Goal: Information Seeking & Learning: Learn about a topic

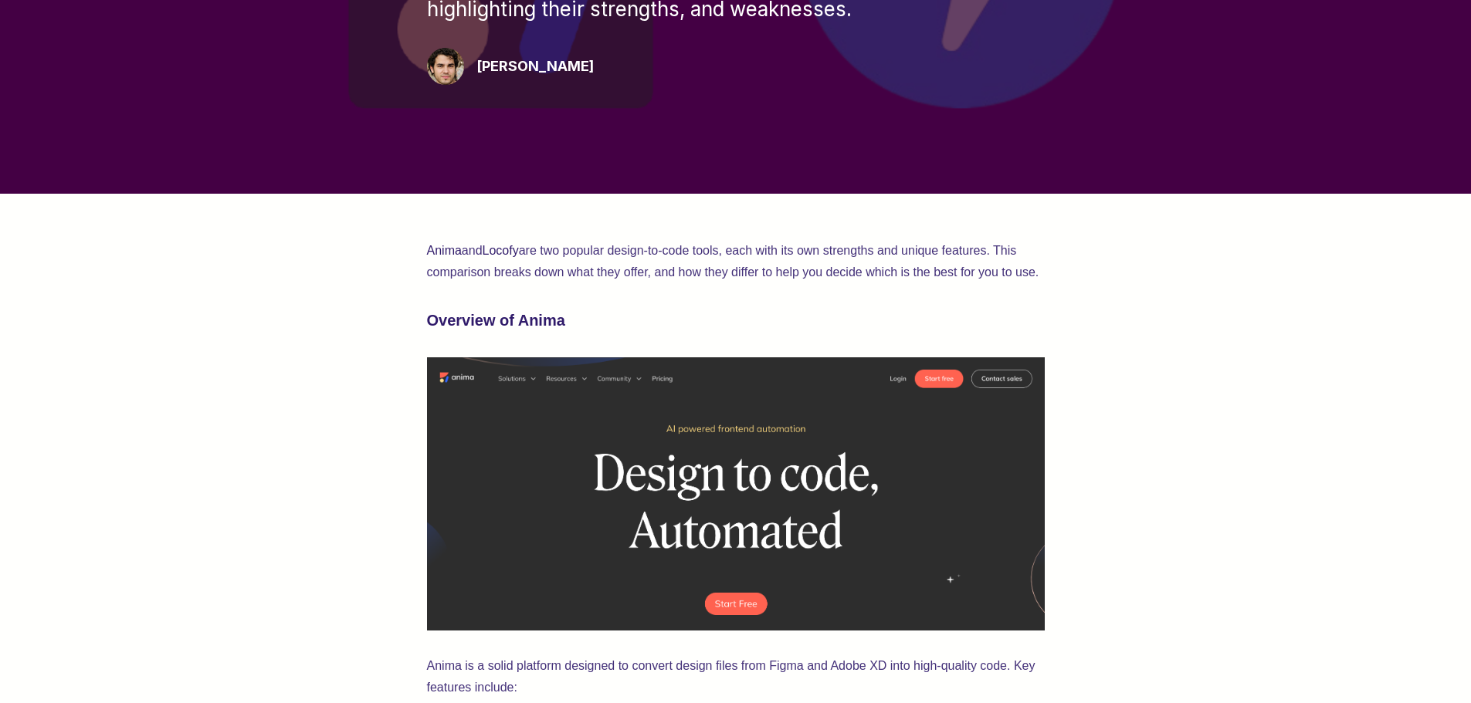
scroll to position [386, 0]
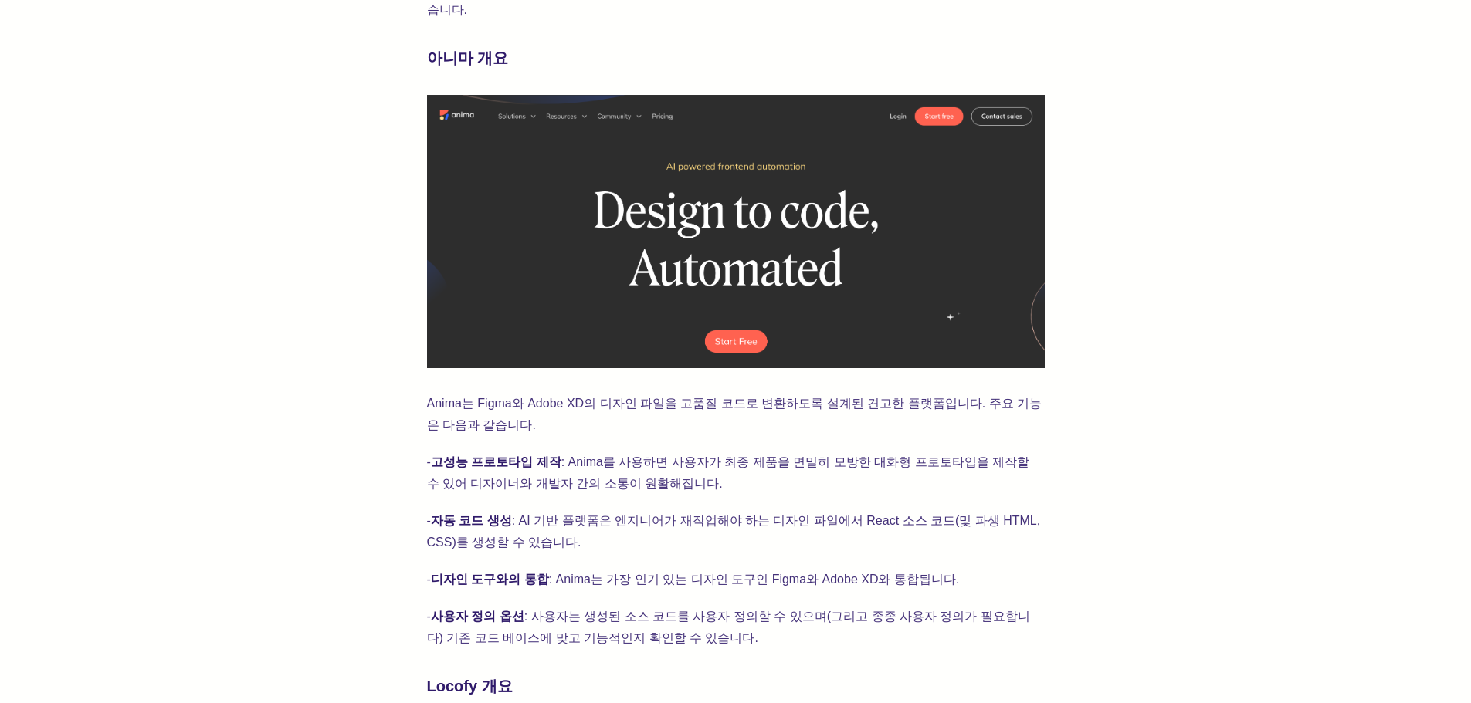
scroll to position [695, 0]
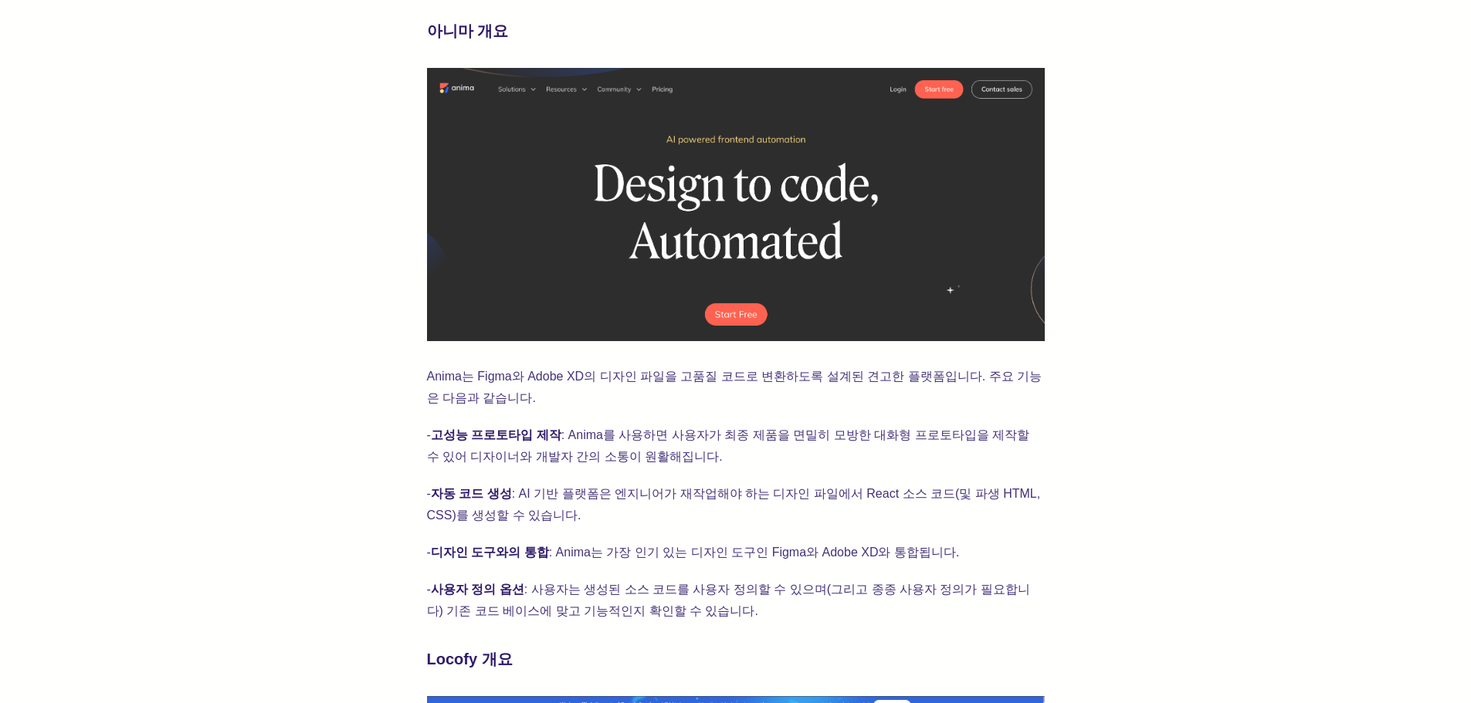
click at [1280, 324] on div at bounding box center [1280, 324] width 0 height 0
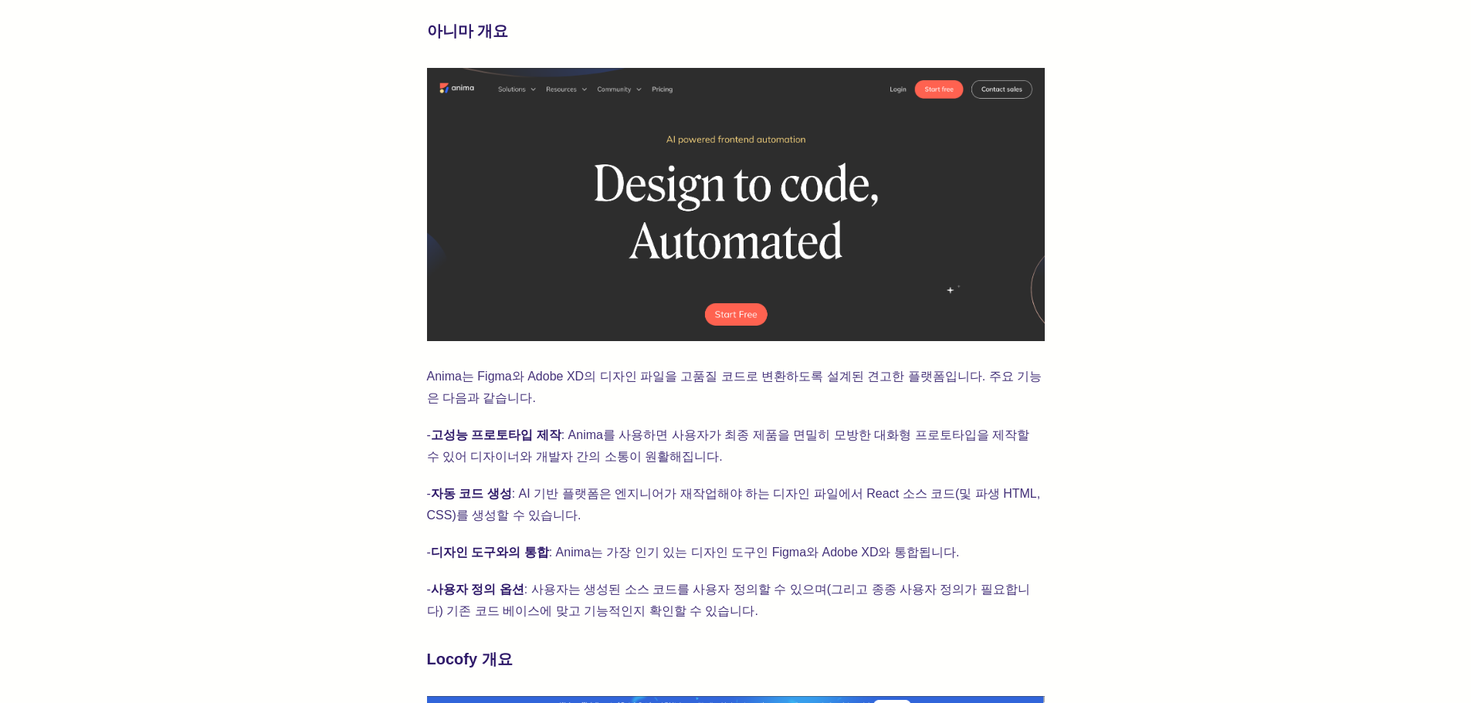
drag, startPoint x: 1187, startPoint y: 497, endPoint x: 1175, endPoint y: 486, distance: 15.3
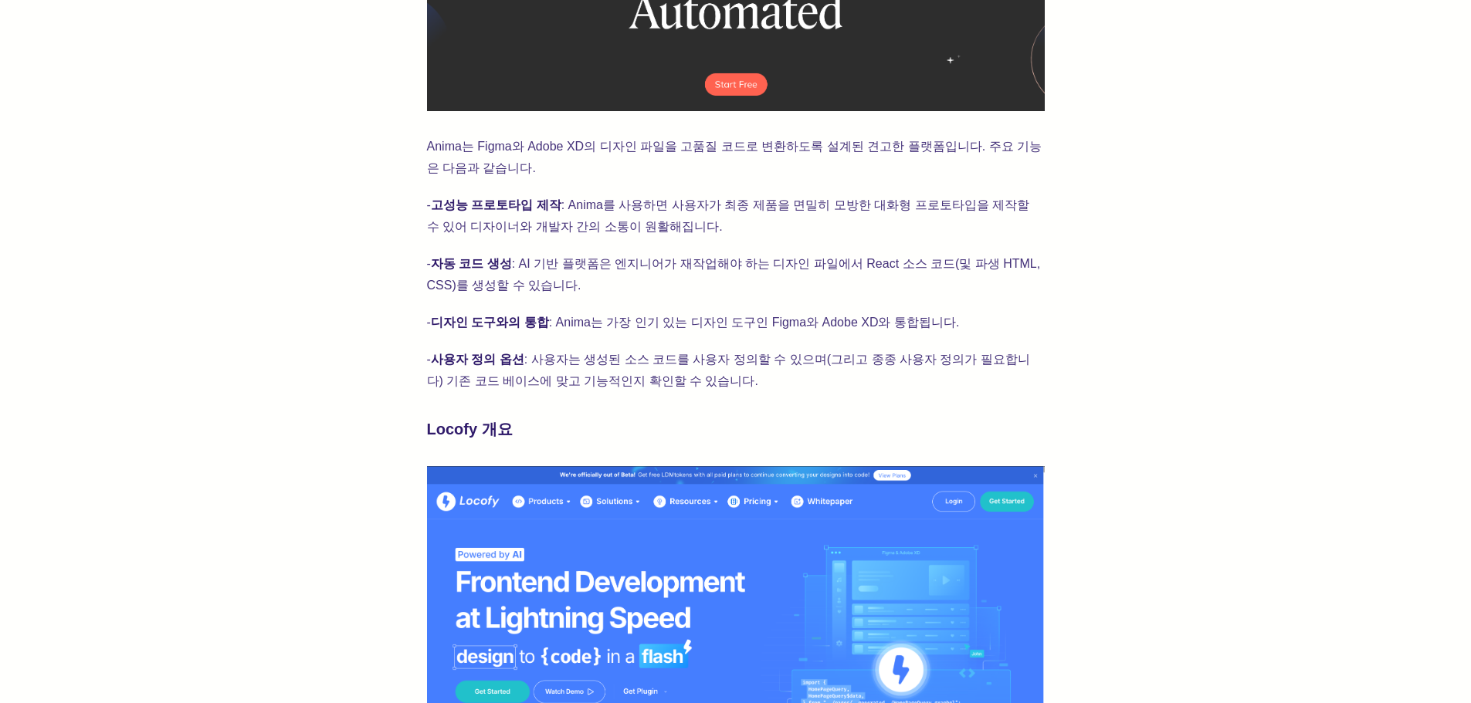
scroll to position [927, 0]
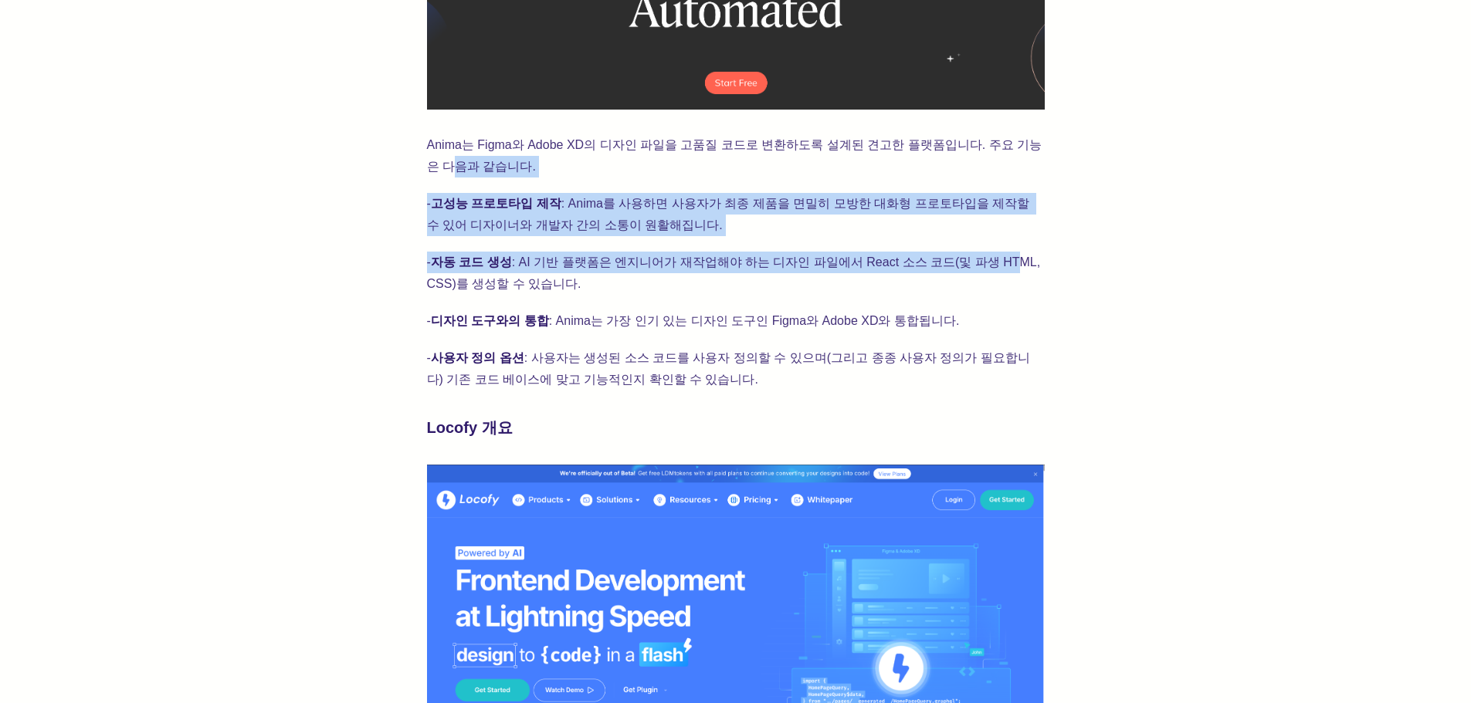
drag, startPoint x: 406, startPoint y: 136, endPoint x: 980, endPoint y: 216, distance: 579.3
drag, startPoint x: 584, startPoint y: 160, endPoint x: 470, endPoint y: 150, distance: 114.0
drag, startPoint x: 385, startPoint y: 150, endPoint x: 398, endPoint y: 142, distance: 14.6
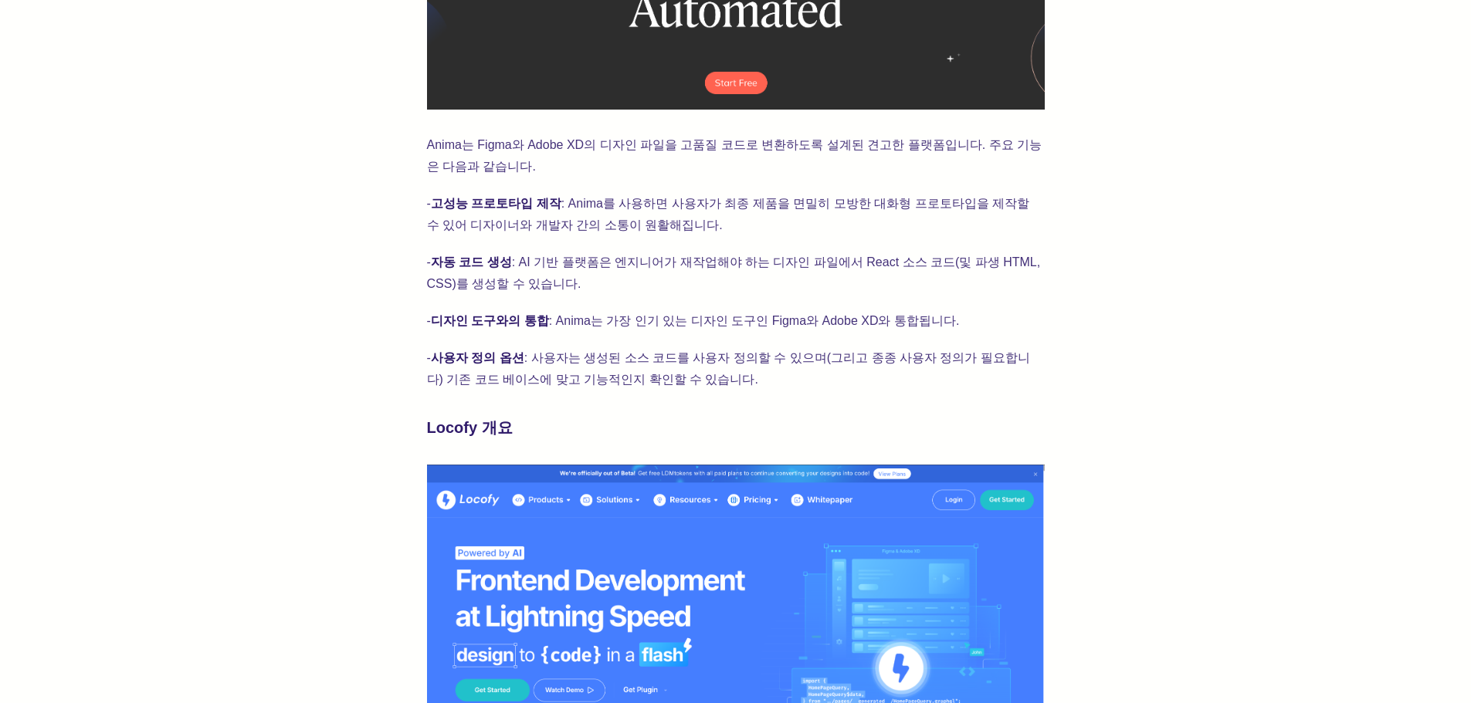
click at [764, 256] on p "- 자동 코드 생성 : AI 기반 플랫폼은 엔지니어가 재작업해야 하는 디자인 파일에서 React 소스 코드(및 파생 HTML, CSS)를 생성…" at bounding box center [736, 273] width 618 height 43
drag, startPoint x: 1029, startPoint y: 344, endPoint x: 1058, endPoint y: 346, distance: 29.4
click at [1035, 347] on p "- 사용자 정의 옵션 : 사용자는 생성된 소스 코드를 사용자 정의할 수 있으며(그리고 종종 사용자 정의가 필요합니다) 기존 코드 베이스에 맞고…" at bounding box center [736, 368] width 618 height 43
drag, startPoint x: 1147, startPoint y: 346, endPoint x: 1161, endPoint y: 341, distance: 14.9
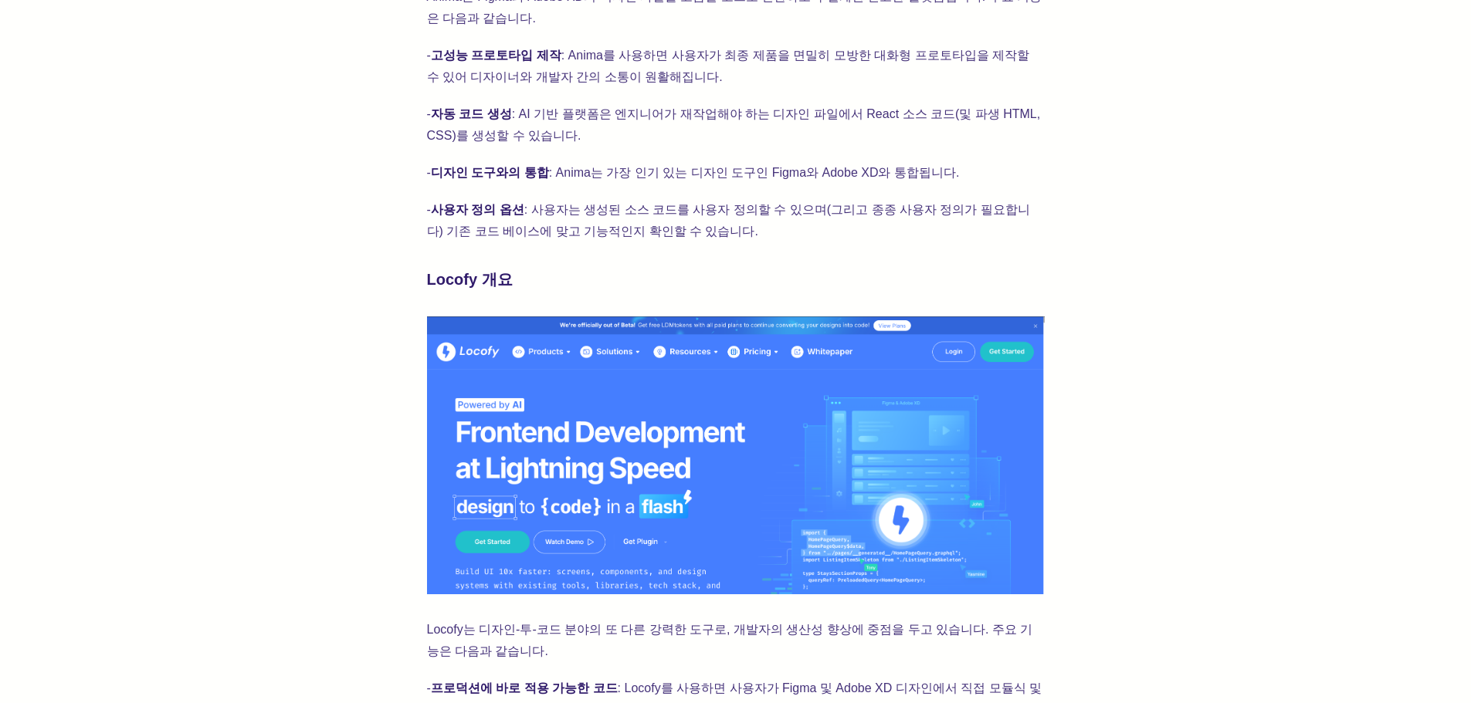
scroll to position [1081, 0]
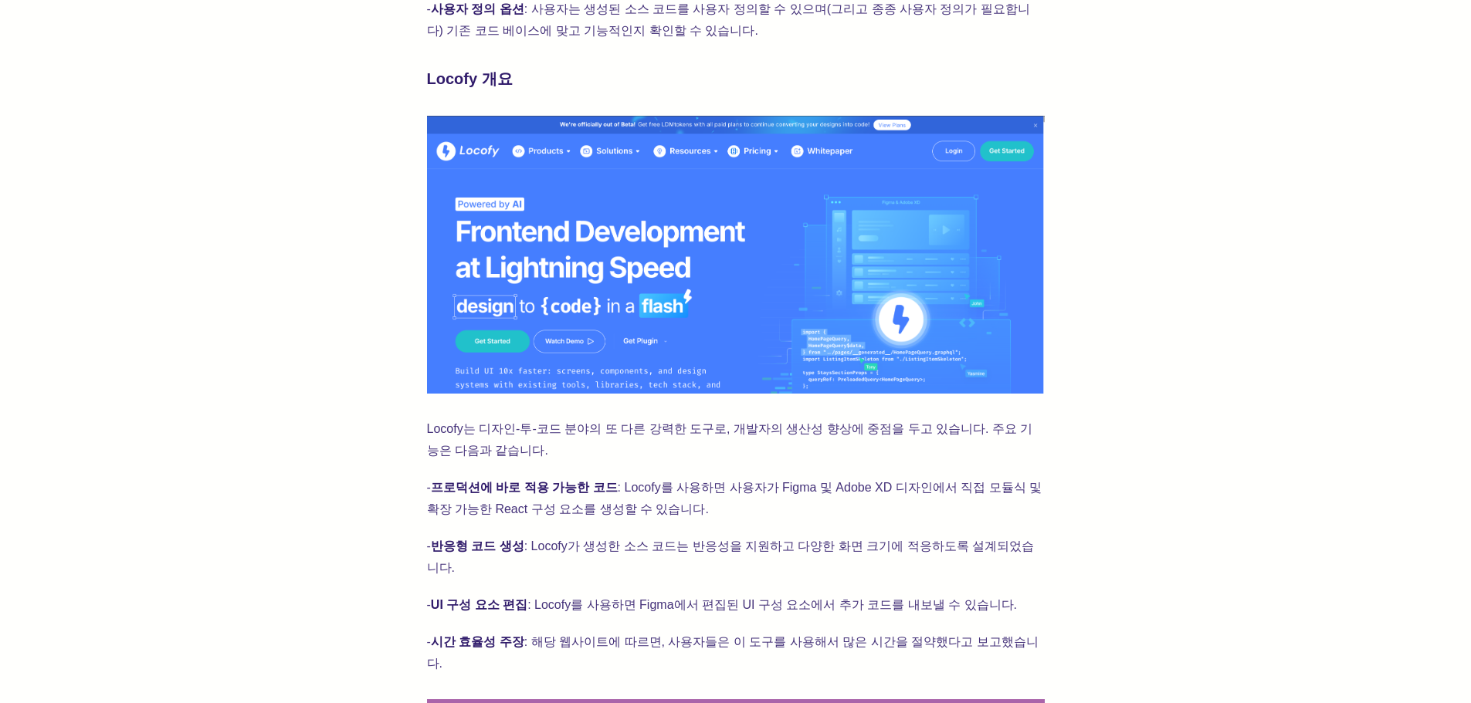
scroll to position [1313, 0]
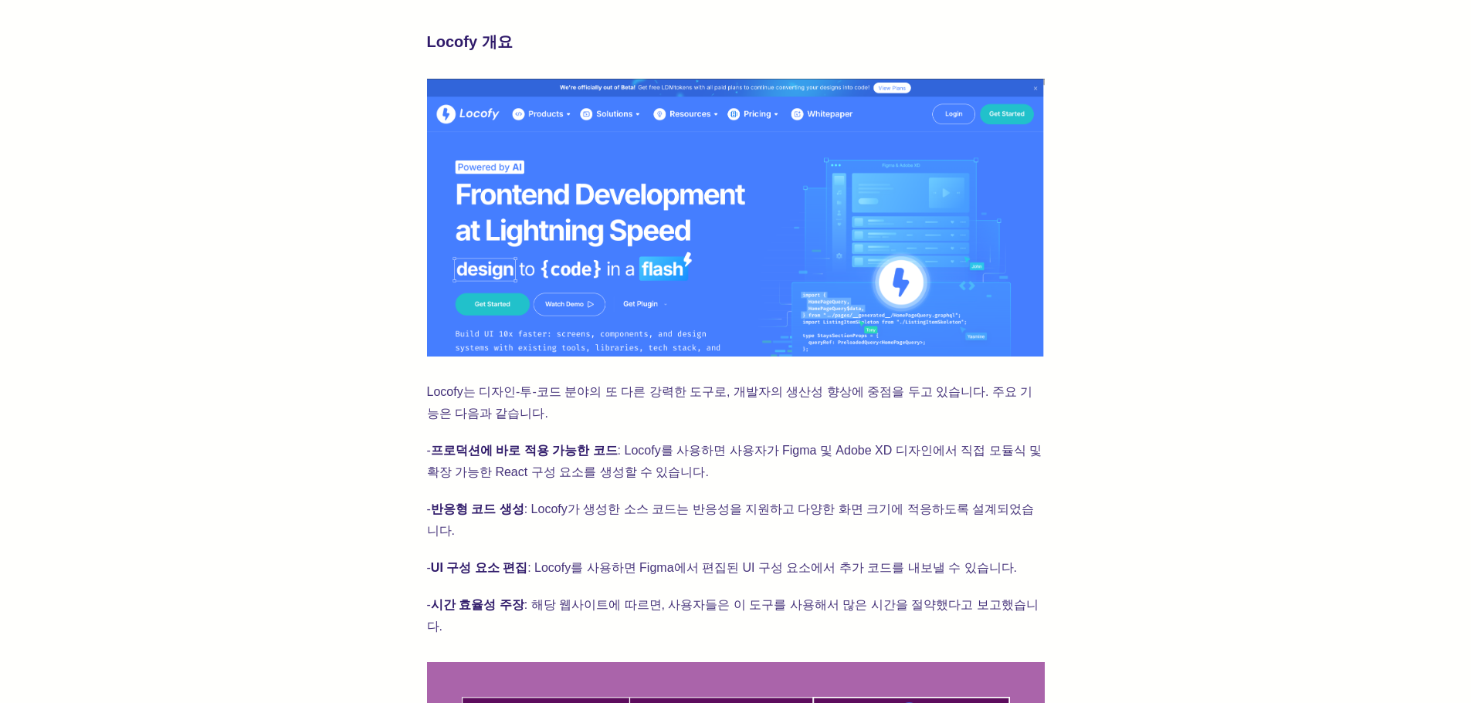
click at [1198, 215] on div "Anima 와 Locofy 는 인기 있는 두 가지 디자인-투-코드 도구로, 각각 고유한 강점과 기능을 가지고 있습니다. 이 비교를 통해 각 도…" at bounding box center [735, 621] width 1347 height 2713
click at [1197, 214] on div "Anima 와 Locofy 는 인기 있는 두 가지 디자인-투-코드 도구로, 각각 고유한 강점과 기능을 가지고 있습니다. 이 비교를 통해 각 도…" at bounding box center [735, 621] width 1347 height 2713
click at [1195, 210] on div "Anima 와 Locofy 는 인기 있는 두 가지 디자인-투-코드 도구로, 각각 고유한 강점과 기능을 가지고 있습니다. 이 비교를 통해 각 도…" at bounding box center [735, 621] width 1347 height 2713
click at [1195, 208] on div "Anima 와 Locofy 는 인기 있는 두 가지 디자인-투-코드 도구로, 각각 고유한 강점과 기능을 가지고 있습니다. 이 비교를 통해 각 도…" at bounding box center [735, 621] width 1347 height 2713
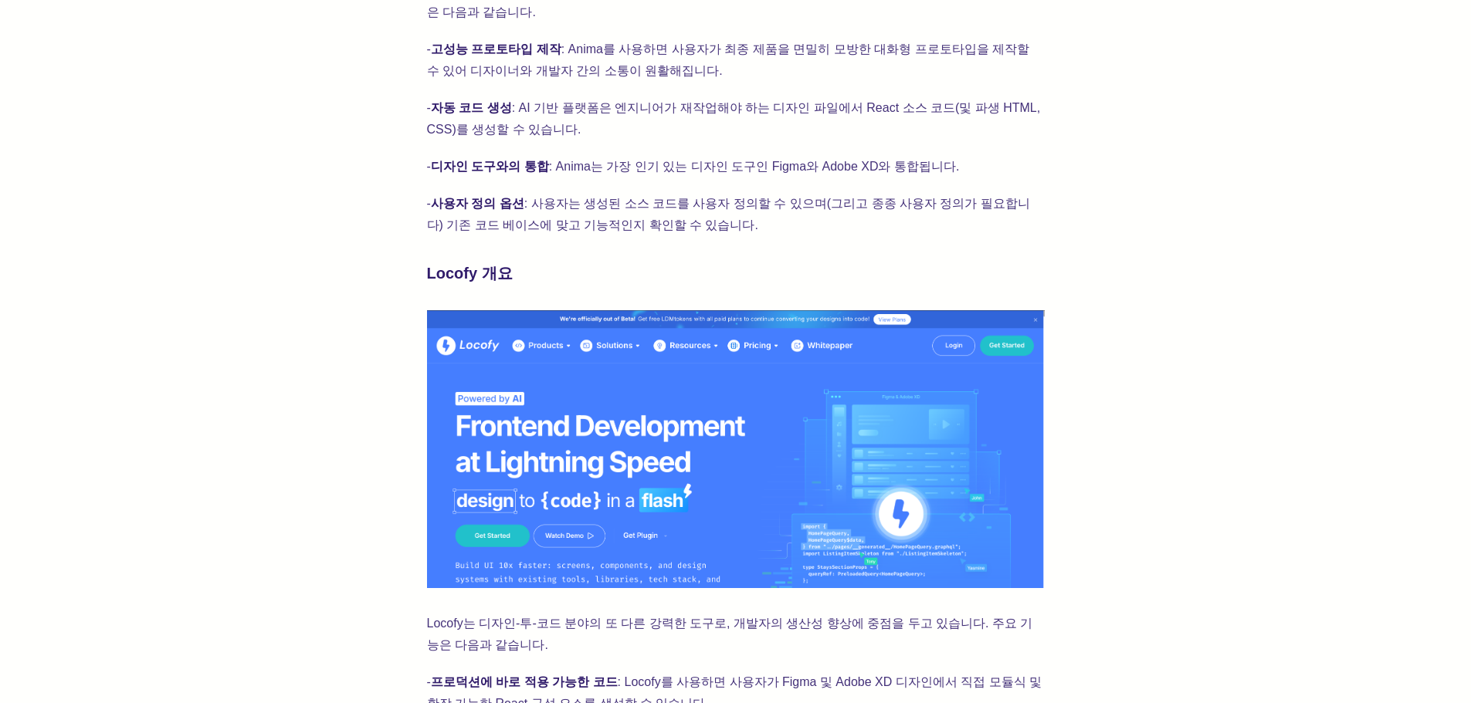
scroll to position [1622, 0]
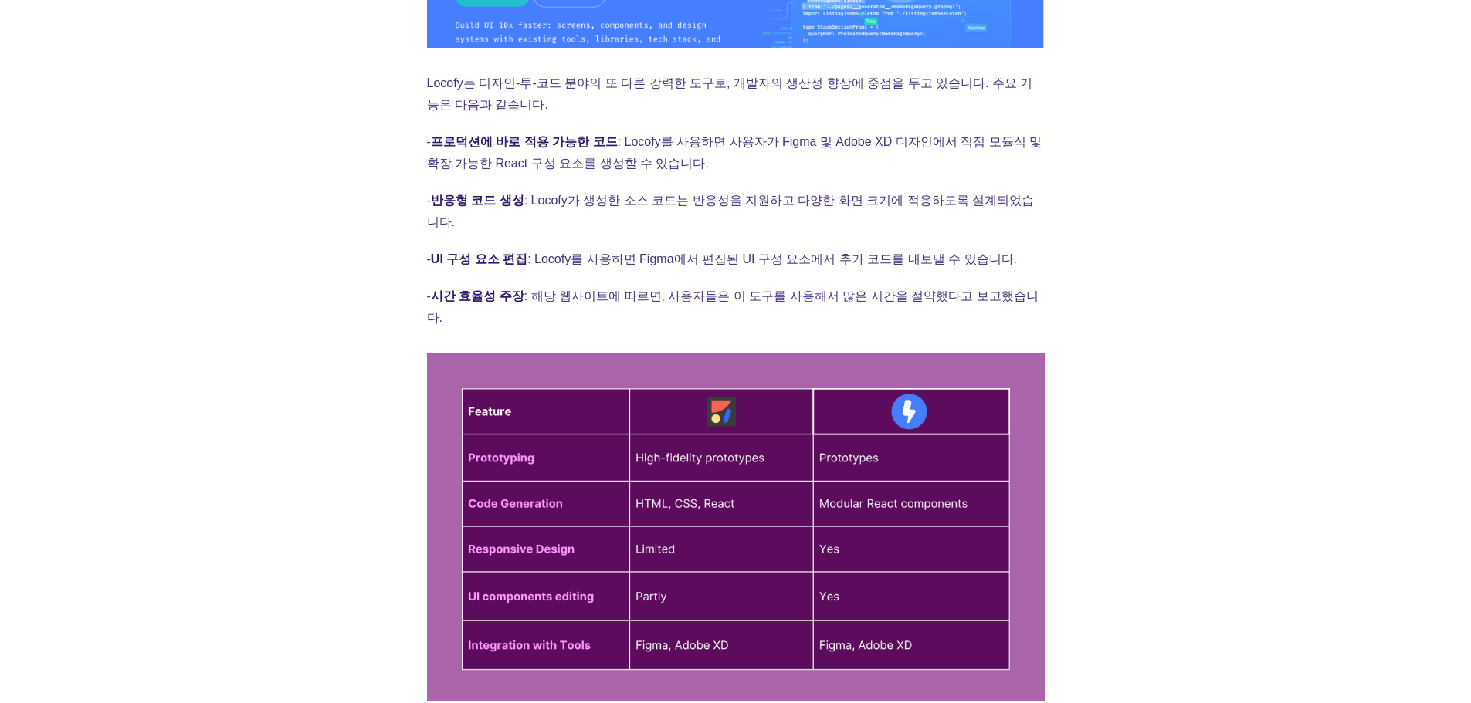
click at [1198, 181] on div "Anima 와 Locofy 는 인기 있는 두 가지 디자인-투-코드 도구로, 각각 고유한 강점과 기능을 가지고 있습니다. 이 비교를 통해 각 도…" at bounding box center [735, 312] width 1347 height 2713
click at [1314, 341] on div "Anima 와 Locofy 는 인기 있는 두 가지 디자인-투-코드 도구로, 각각 고유한 강점과 기능을 가지고 있습니다. 이 비교를 통해 각 도…" at bounding box center [735, 312] width 1347 height 2713
click at [1342, 398] on div "Anima 와 Locofy 는 인기 있는 두 가지 디자인-투-코드 도구로, 각각 고유한 강점과 기능을 가지고 있습니다. 이 비교를 통해 각 도…" at bounding box center [735, 312] width 1347 height 2713
click at [1347, 287] on div "Anima 와 Locofy 는 인기 있는 두 가지 디자인-투-코드 도구로, 각각 고유한 강점과 기능을 가지고 있습니다. 이 비교를 통해 각 도…" at bounding box center [735, 312] width 1347 height 2713
click at [1348, 283] on div "Anima 와 Locofy 는 인기 있는 두 가지 디자인-투-코드 도구로, 각각 고유한 강점과 기능을 가지고 있습니다. 이 비교를 통해 각 도…" at bounding box center [735, 312] width 1347 height 2713
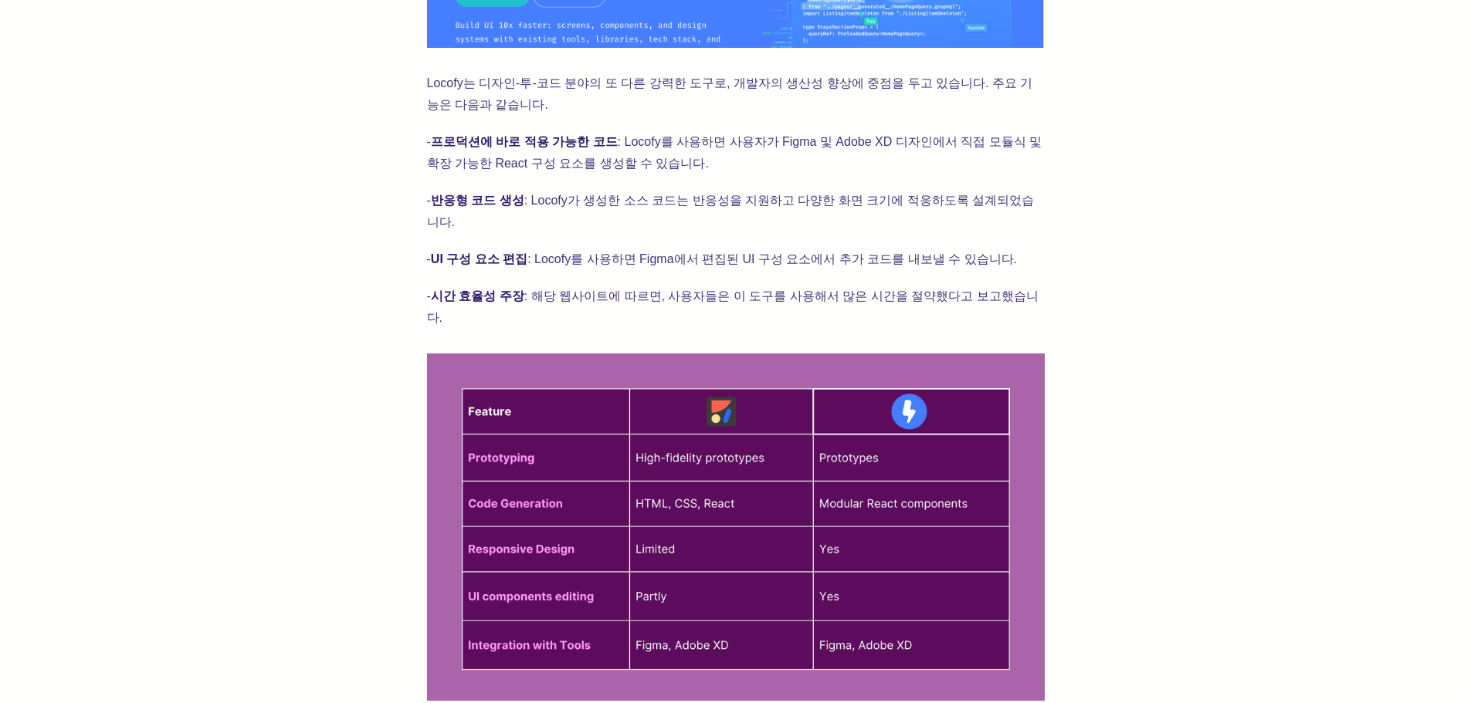
drag, startPoint x: 693, startPoint y: 398, endPoint x: 683, endPoint y: 402, distance: 10.0
click at [693, 398] on img at bounding box center [736, 527] width 618 height 347
click at [663, 447] on img at bounding box center [736, 527] width 618 height 347
click at [737, 442] on img at bounding box center [736, 527] width 618 height 347
click at [849, 442] on img at bounding box center [736, 527] width 618 height 347
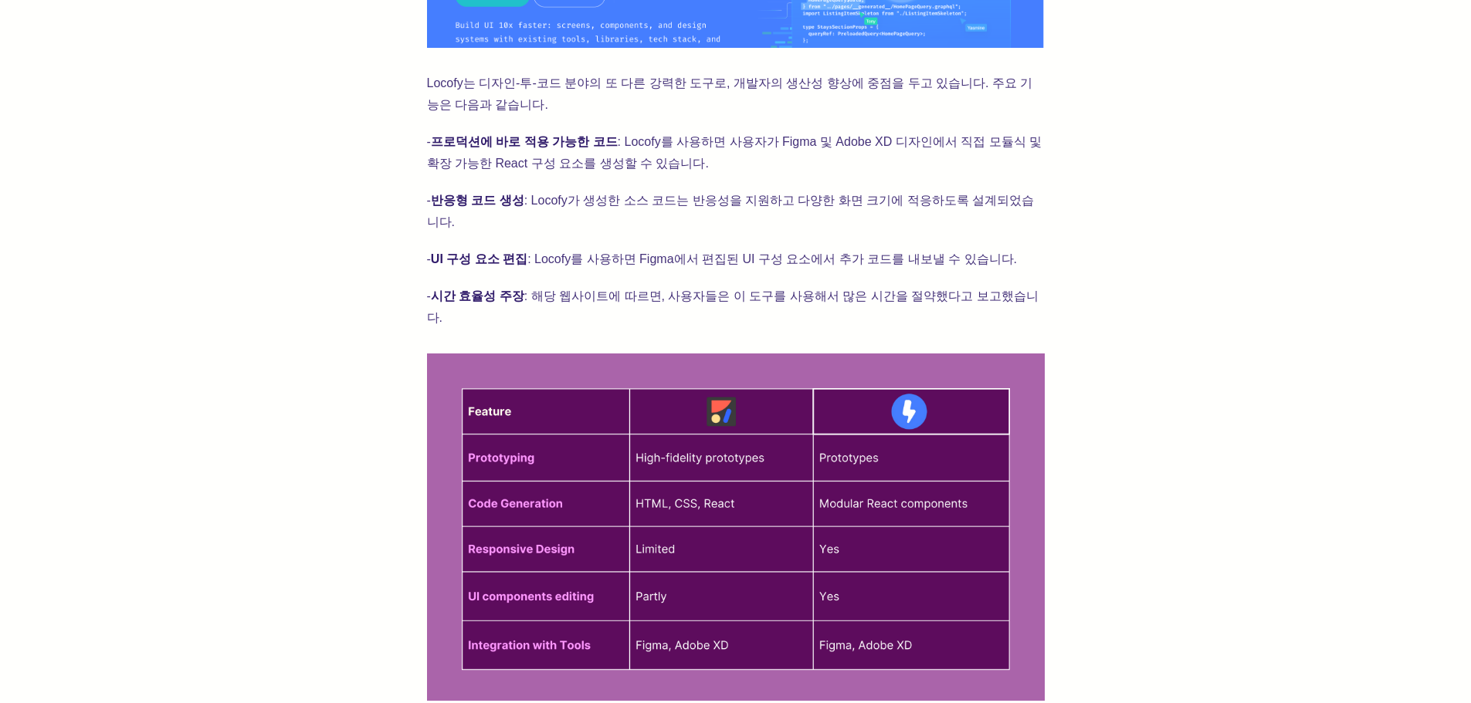
click at [924, 437] on img at bounding box center [736, 527] width 618 height 347
click at [1276, 354] on div "Anima 와 Locofy 는 인기 있는 두 가지 디자인-투-코드 도구로, 각각 고유한 강점과 기능을 가지고 있습니다. 이 비교를 통해 각 도…" at bounding box center [735, 312] width 1347 height 2713
click at [1249, 350] on div "Anima 와 Locofy 는 인기 있는 두 가지 디자인-투-코드 도구로, 각각 고유한 강점과 기능을 가지고 있습니다. 이 비교를 통해 각 도…" at bounding box center [735, 312] width 1347 height 2713
click at [1249, 352] on div "Anima 와 Locofy 는 인기 있는 두 가지 디자인-투-코드 도구로, 각각 고유한 강점과 기능을 가지고 있습니다. 이 비교를 통해 각 도…" at bounding box center [735, 312] width 1347 height 2713
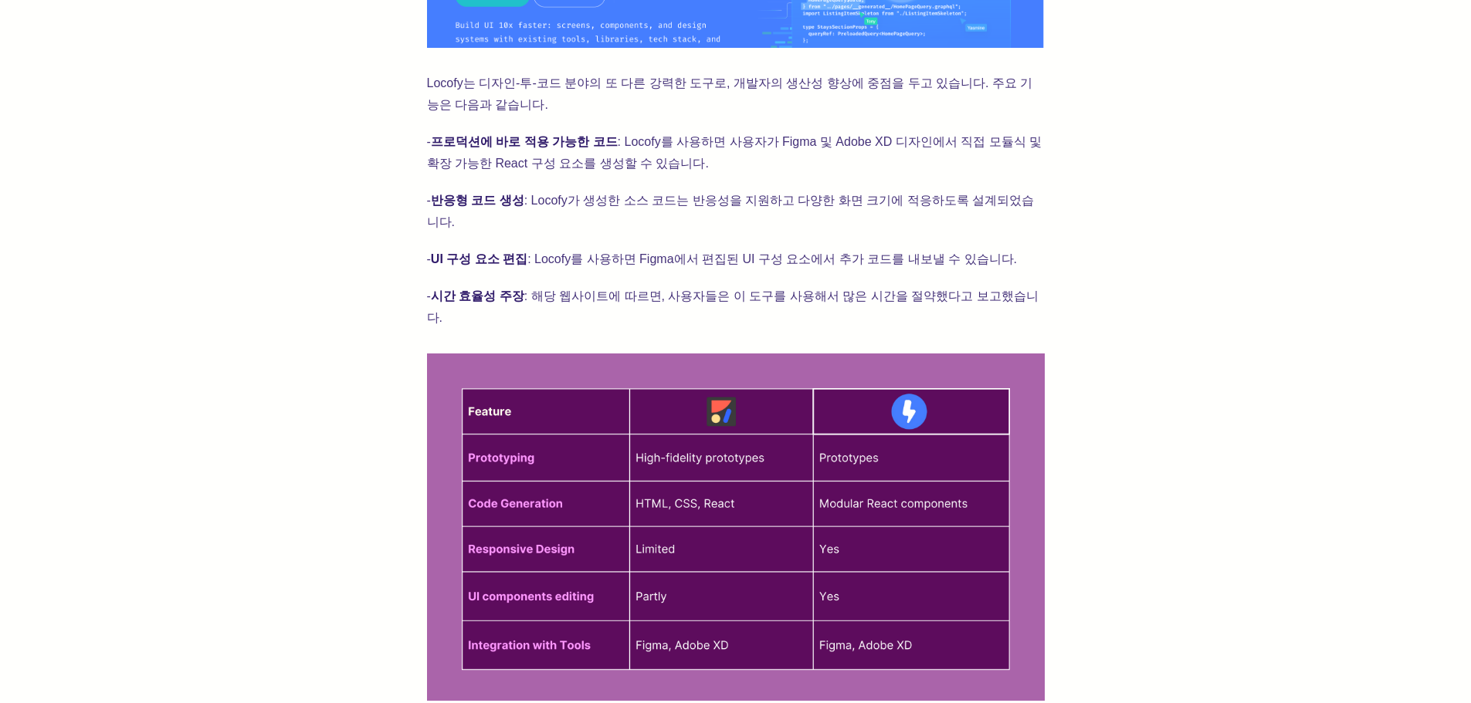
click at [1249, 353] on div "Anima 와 Locofy 는 인기 있는 두 가지 디자인-투-코드 도구로, 각각 고유한 강점과 기능을 가지고 있습니다. 이 비교를 통해 각 도…" at bounding box center [735, 312] width 1347 height 2713
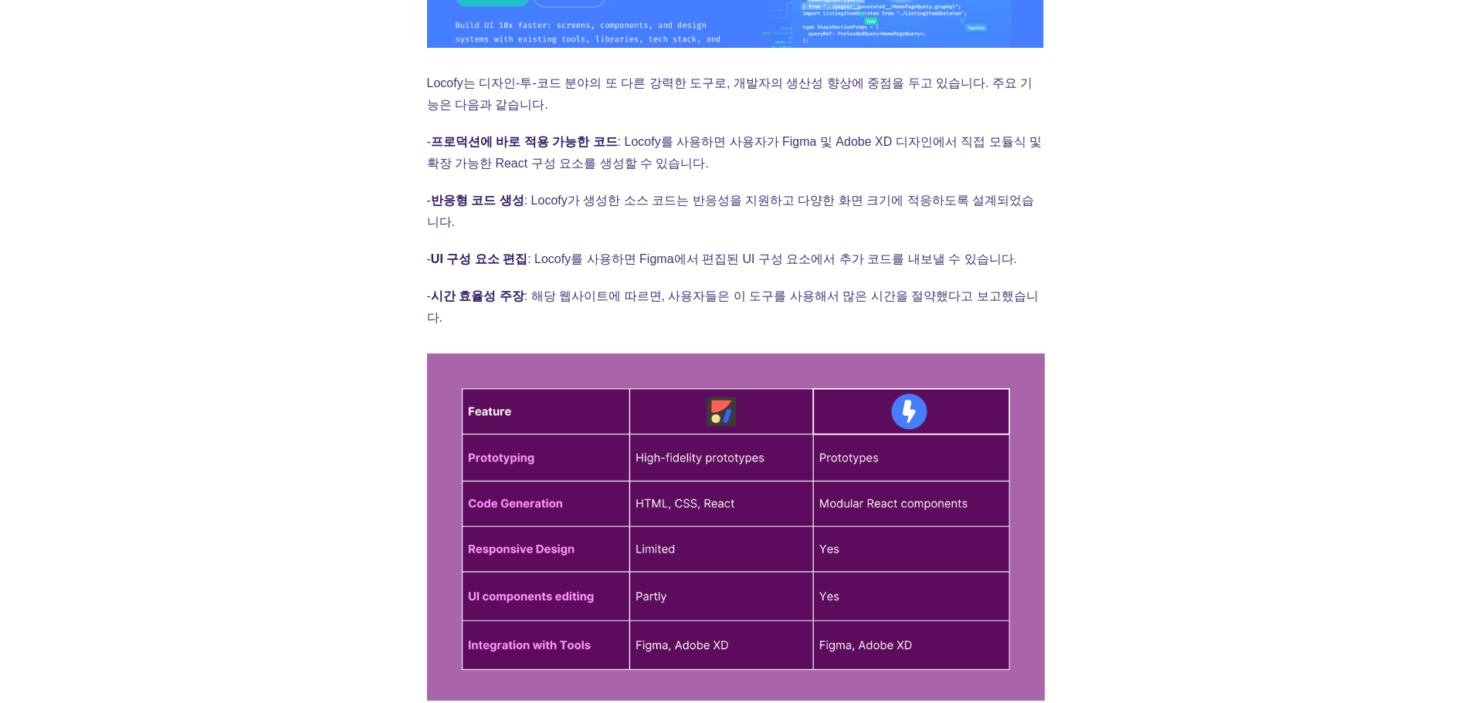
click at [1249, 353] on div "Anima 와 Locofy 는 인기 있는 두 가지 디자인-투-코드 도구로, 각각 고유한 강점과 기능을 가지고 있습니다. 이 비교를 통해 각 도…" at bounding box center [735, 312] width 1347 height 2713
click at [1248, 348] on div "Anima 와 Locofy 는 인기 있는 두 가지 디자인-투-코드 도구로, 각각 고유한 강점과 기능을 가지고 있습니다. 이 비교를 통해 각 도…" at bounding box center [735, 312] width 1347 height 2713
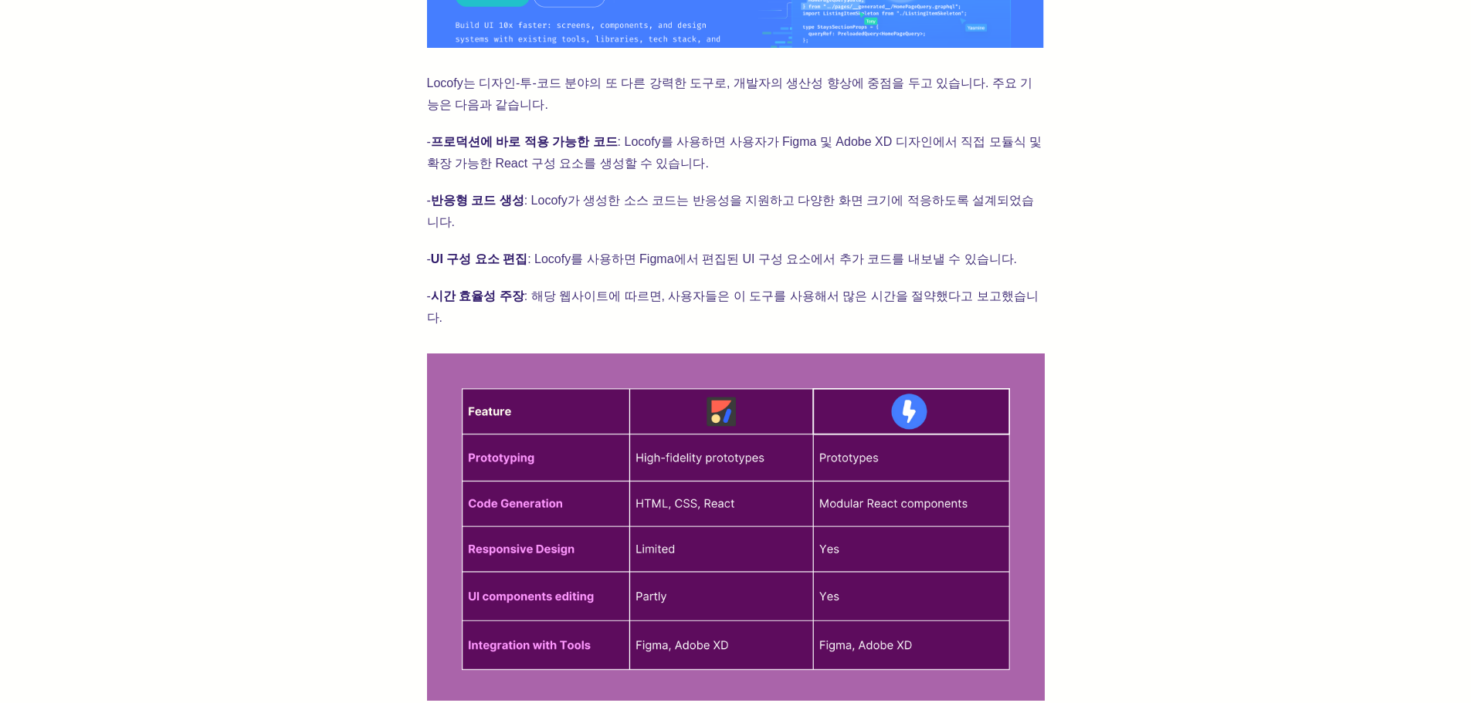
click at [1199, 369] on div "Anima 와 Locofy 는 인기 있는 두 가지 디자인-투-코드 도구로, 각각 고유한 강점과 기능을 가지고 있습니다. 이 비교를 통해 각 도…" at bounding box center [735, 312] width 1347 height 2713
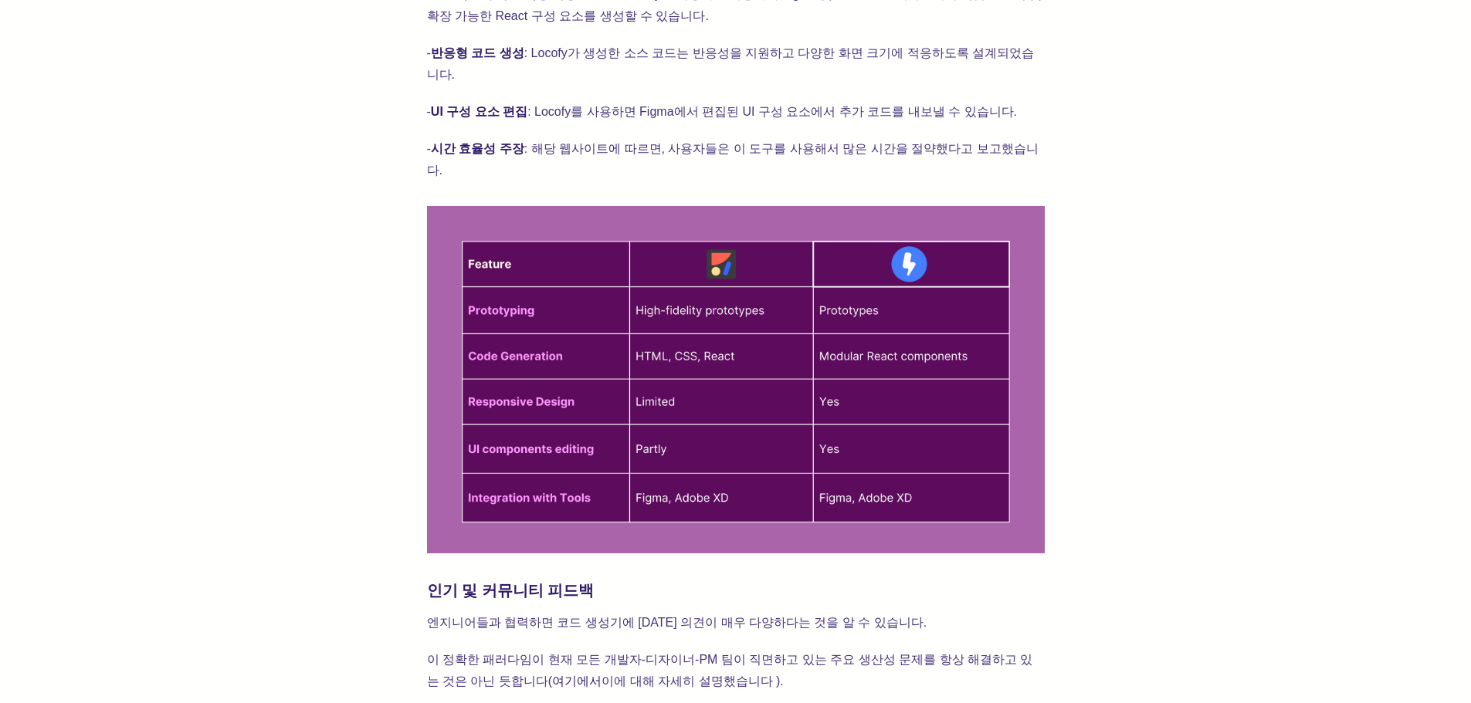
scroll to position [1776, 0]
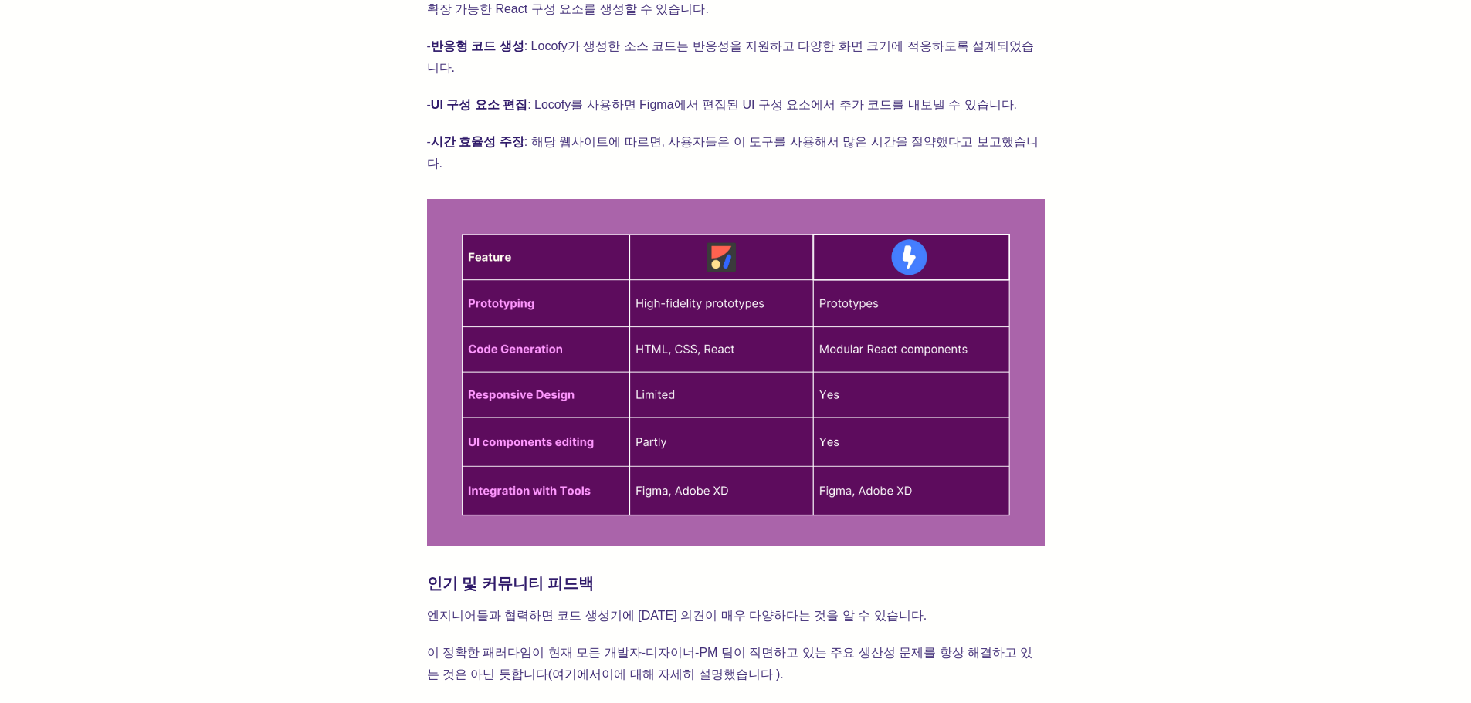
click at [1198, 369] on div "Anima 와 Locofy 는 인기 있는 두 가지 디자인-투-코드 도구로, 각각 고유한 강점과 기능을 가지고 있습니다. 이 비교를 통해 각 도…" at bounding box center [735, 158] width 1347 height 2713
click at [1198, 370] on div "Anima 와 Locofy 는 인기 있는 두 가지 디자인-투-코드 도구로, 각각 고유한 강점과 기능을 가지고 있습니다. 이 비교를 통해 각 도…" at bounding box center [735, 158] width 1347 height 2713
click at [1198, 369] on div "Anima 와 Locofy 는 인기 있는 두 가지 디자인-투-코드 도구로, 각각 고유한 강점과 기능을 가지고 있습니다. 이 비교를 통해 각 도…" at bounding box center [735, 158] width 1347 height 2713
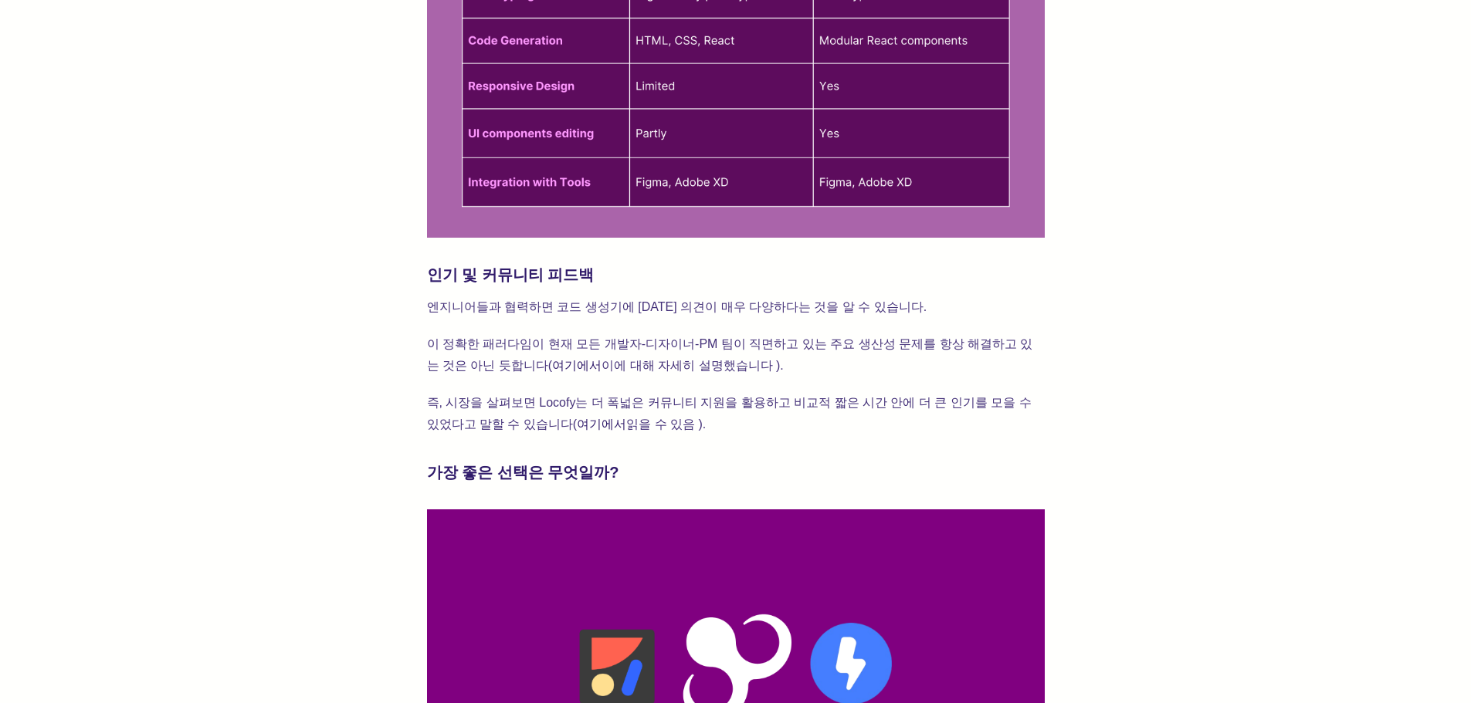
drag, startPoint x: 428, startPoint y: 241, endPoint x: 835, endPoint y: 365, distance: 425.5
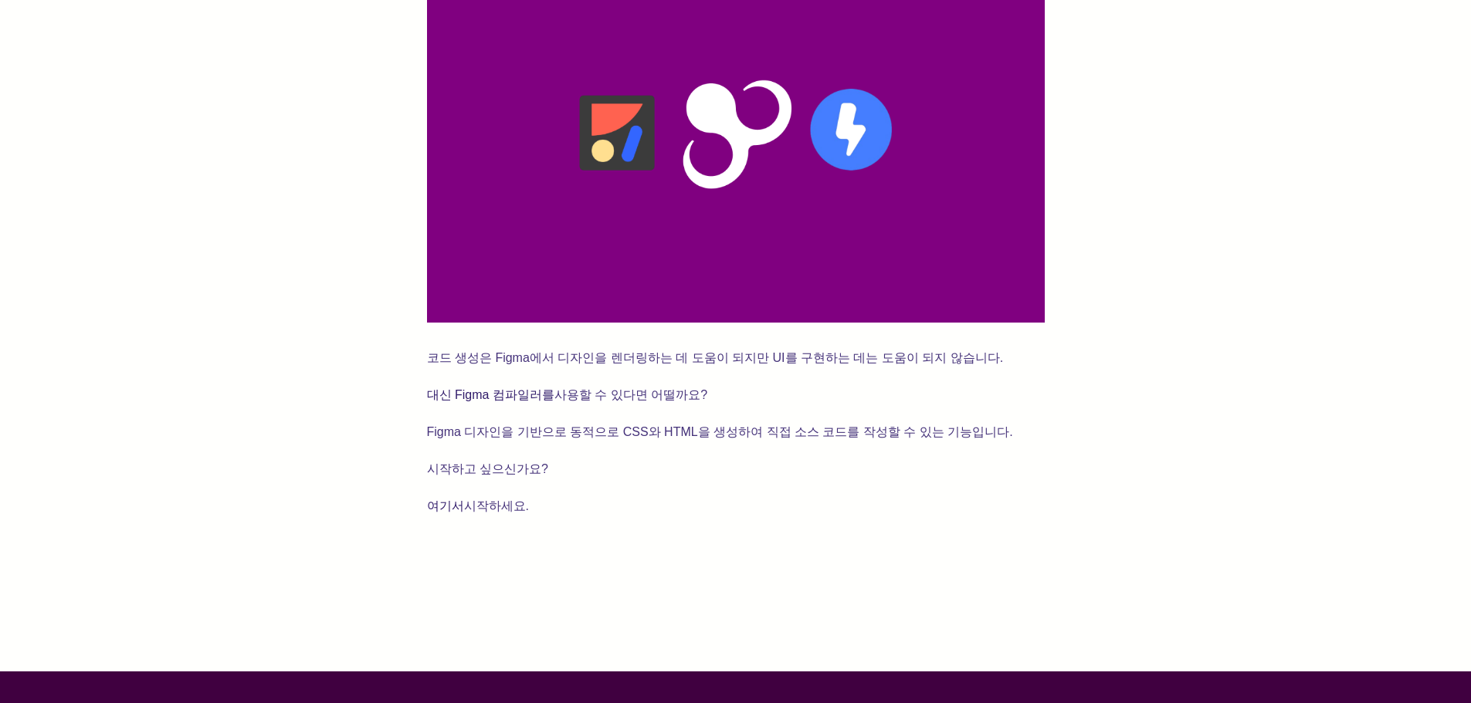
scroll to position [2625, 0]
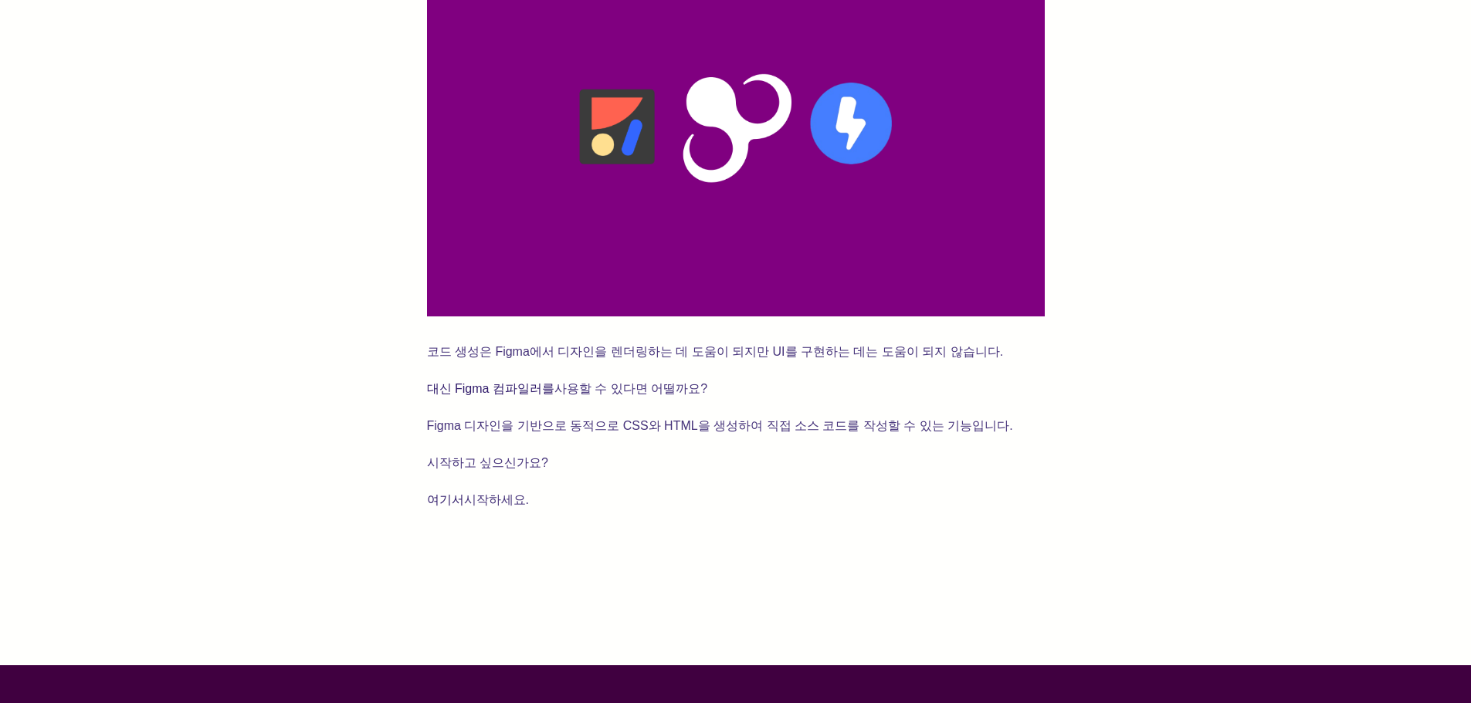
click at [476, 419] on font "Figma 디자인을 기반으로 동적으로 CSS와 HTML을 생성하여 직접 소스 코드를 작성할 수 있는 기능입니다." at bounding box center [720, 425] width 586 height 13
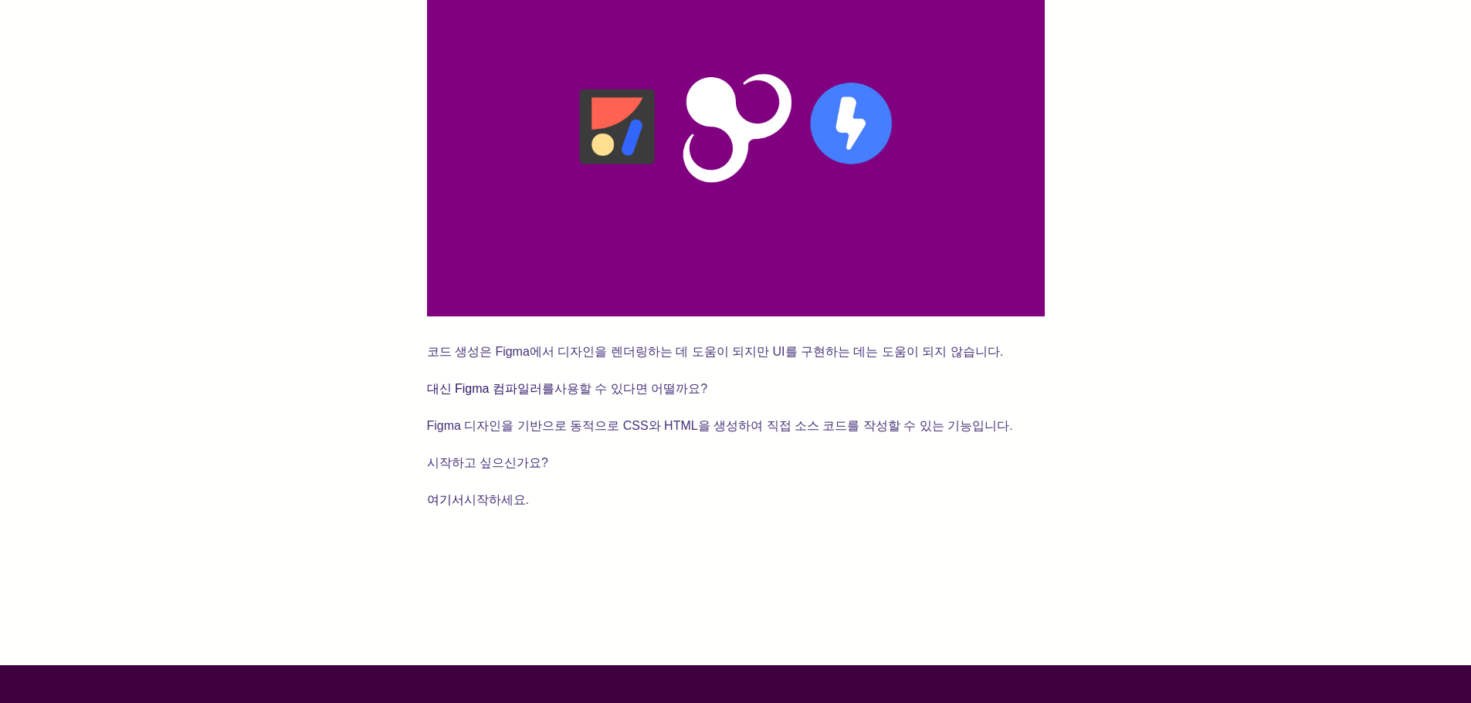
click at [476, 419] on font "Figma 디자인을 기반으로 동적으로 CSS와 HTML을 생성하여 직접 소스 코드를 작성할 수 있는 기능입니다." at bounding box center [720, 425] width 586 height 13
click at [497, 382] on font "대신 Figma 컴파일러를" at bounding box center [490, 388] width 127 height 13
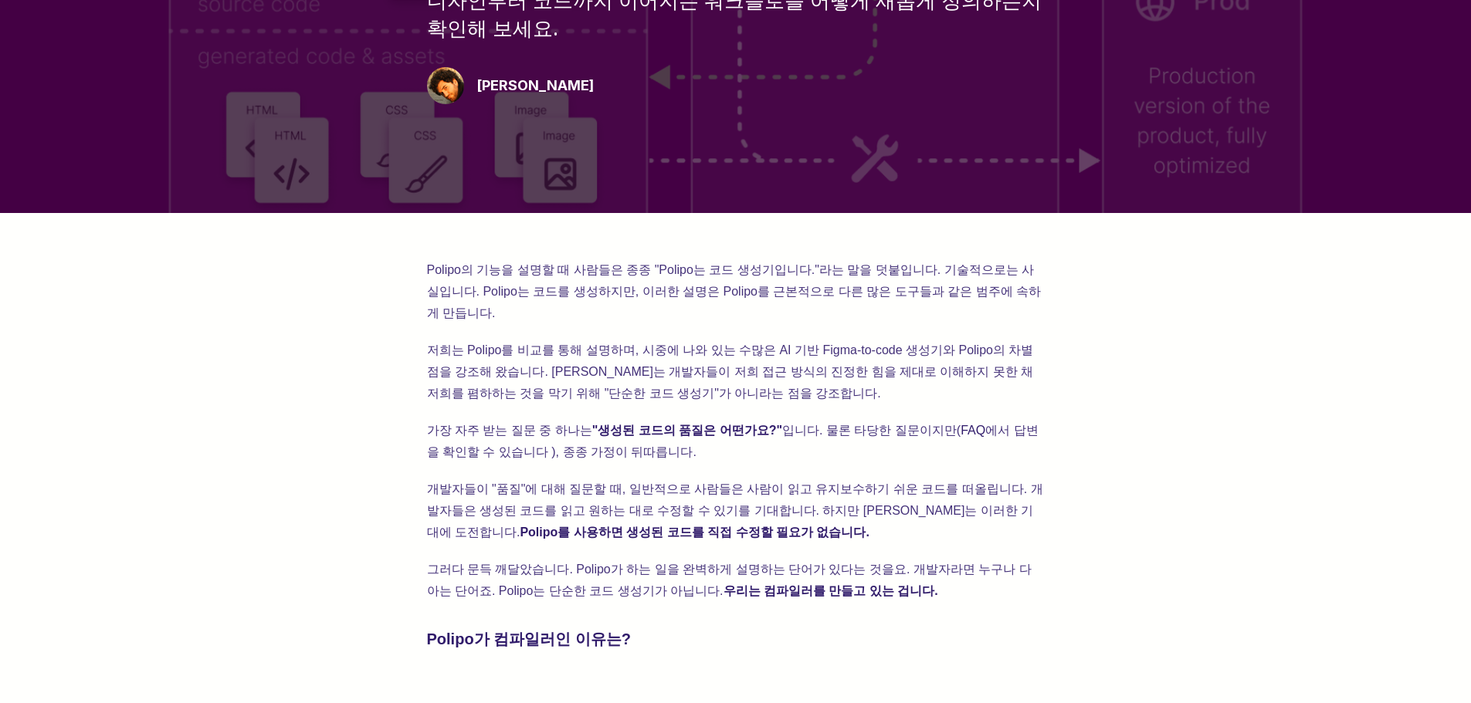
scroll to position [386, 0]
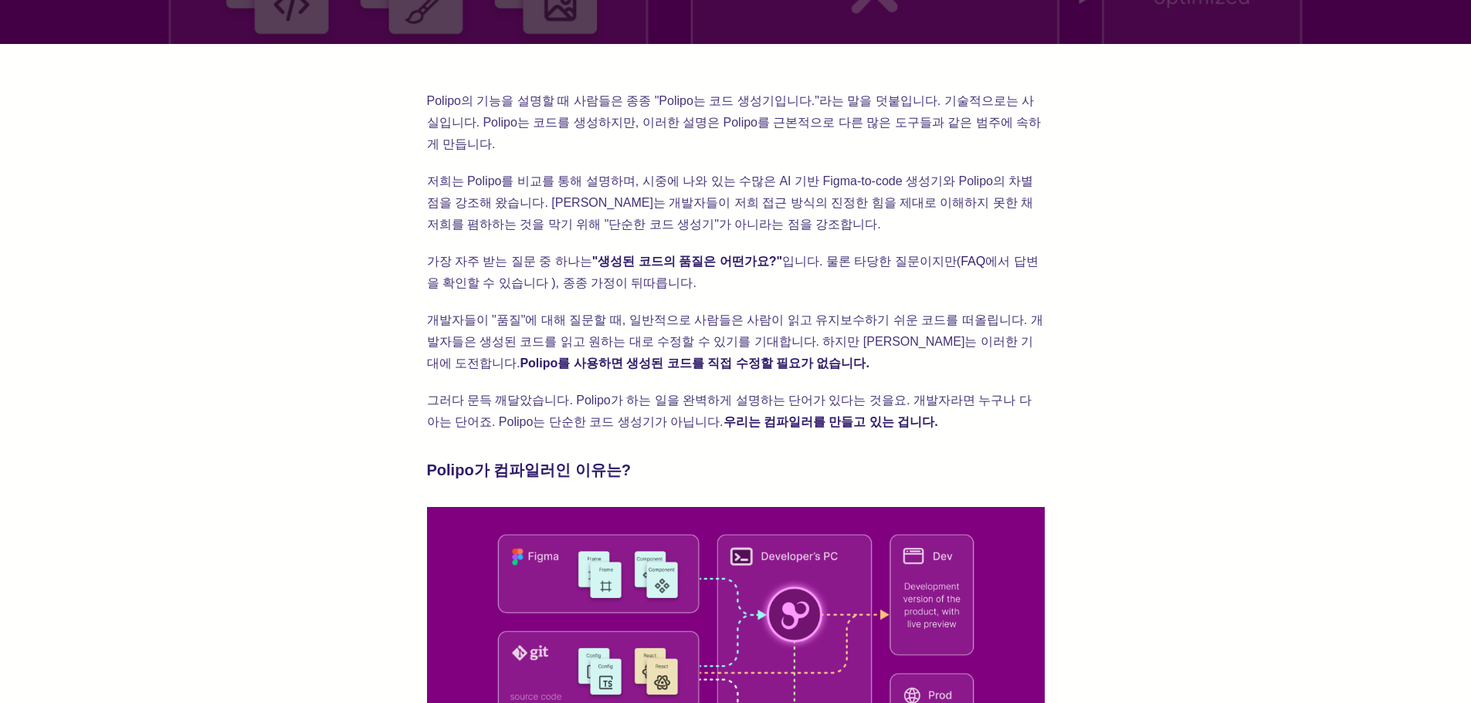
scroll to position [541, 0]
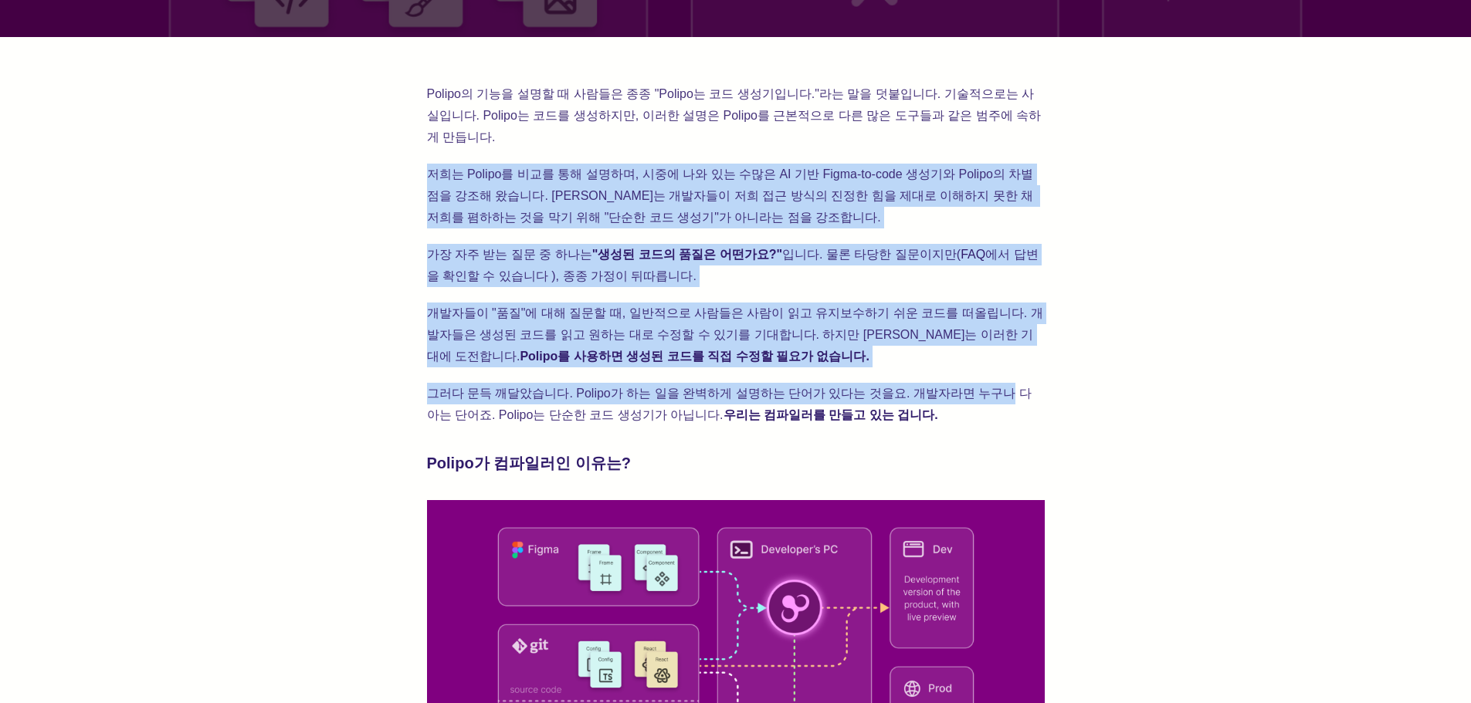
drag, startPoint x: 408, startPoint y: 134, endPoint x: 979, endPoint y: 369, distance: 617.3
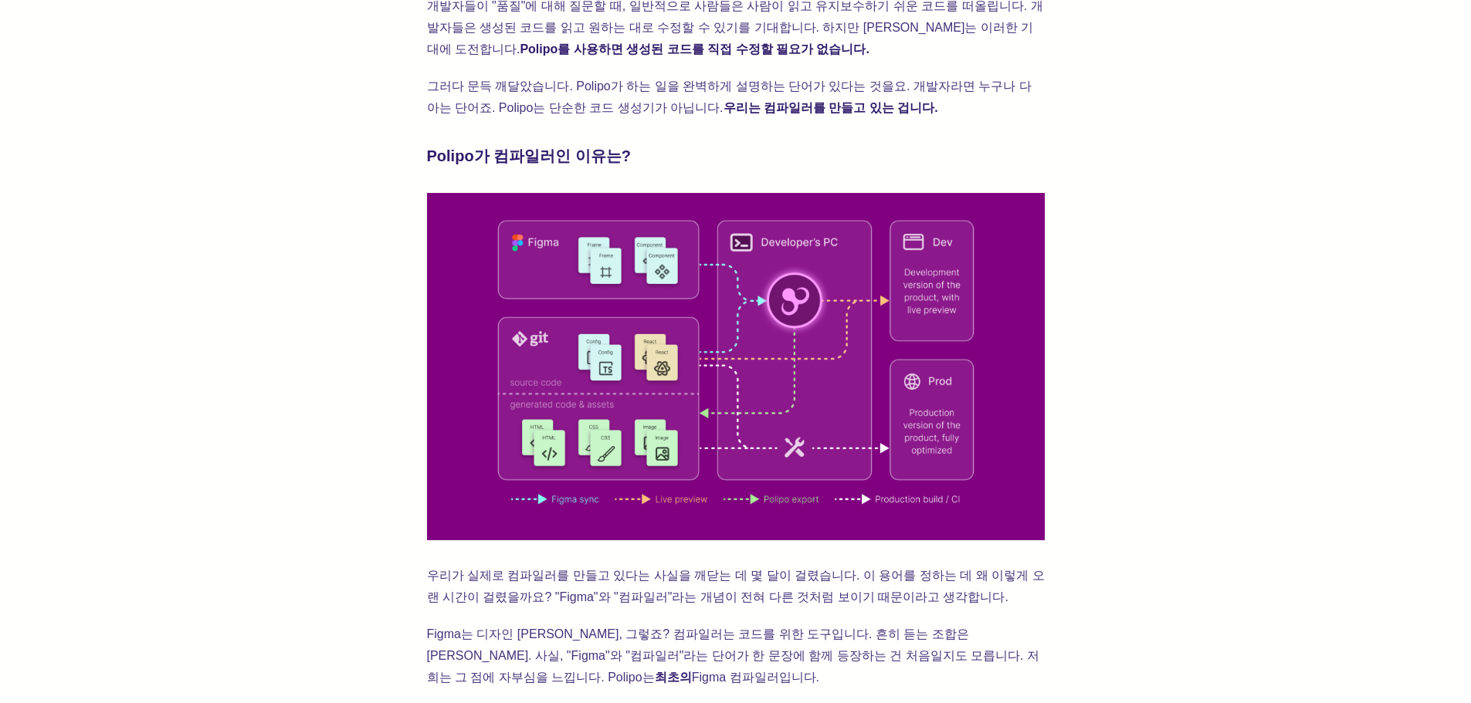
scroll to position [849, 0]
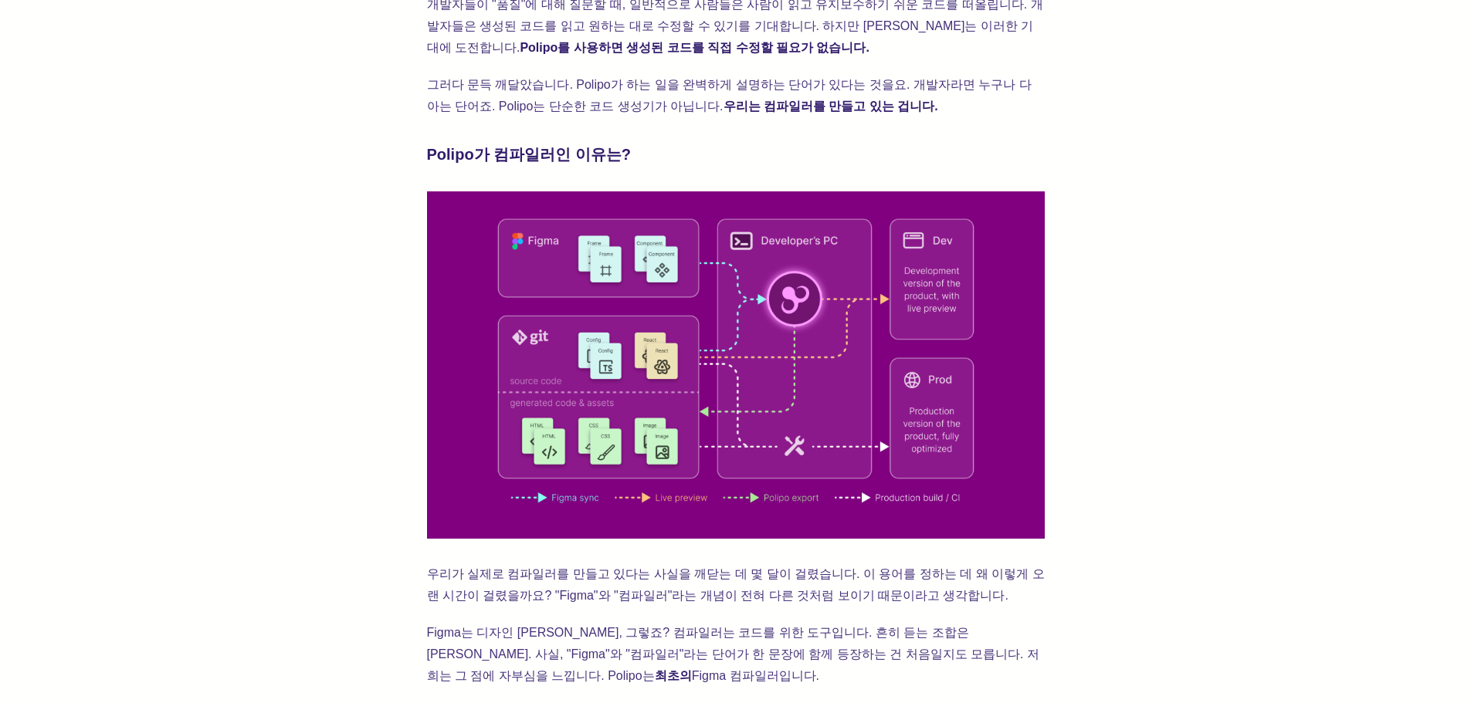
drag, startPoint x: 1194, startPoint y: 161, endPoint x: 1186, endPoint y: 168, distance: 10.4
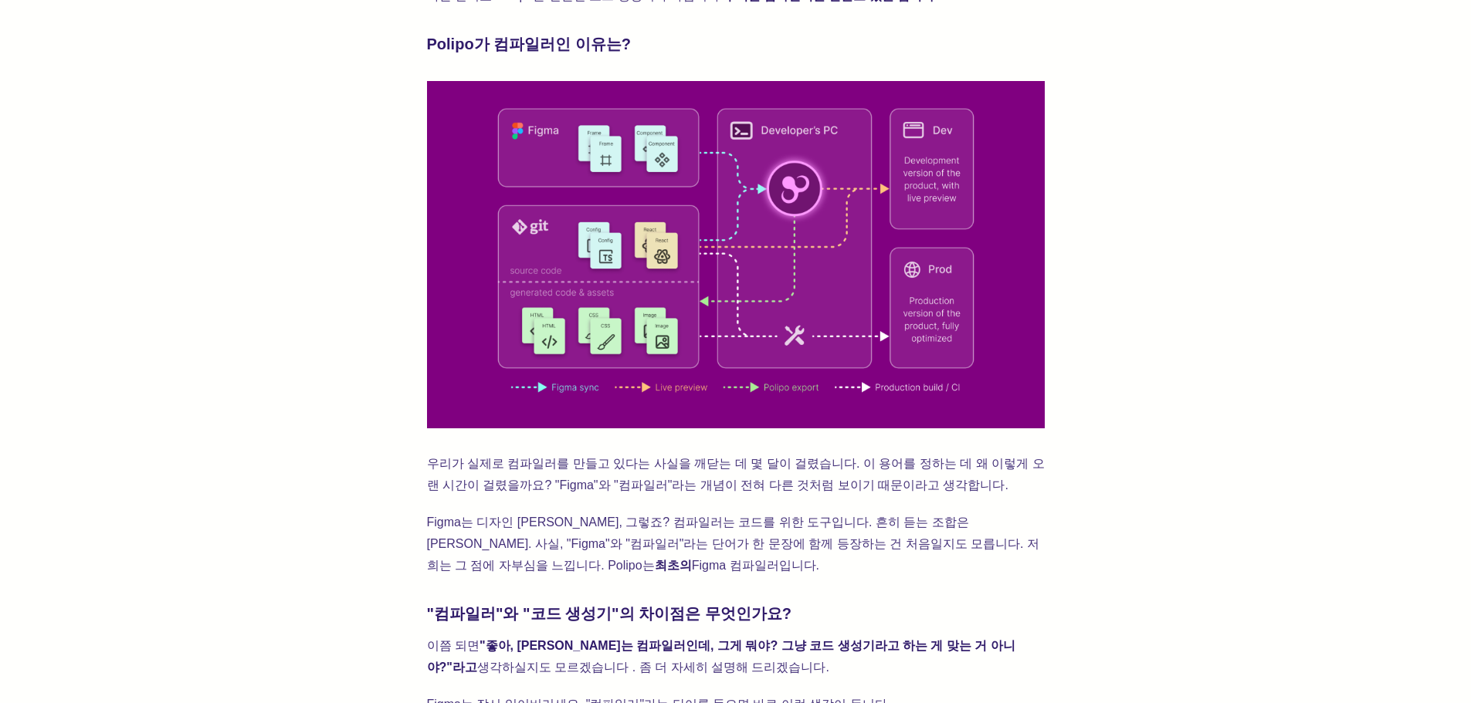
scroll to position [1081, 0]
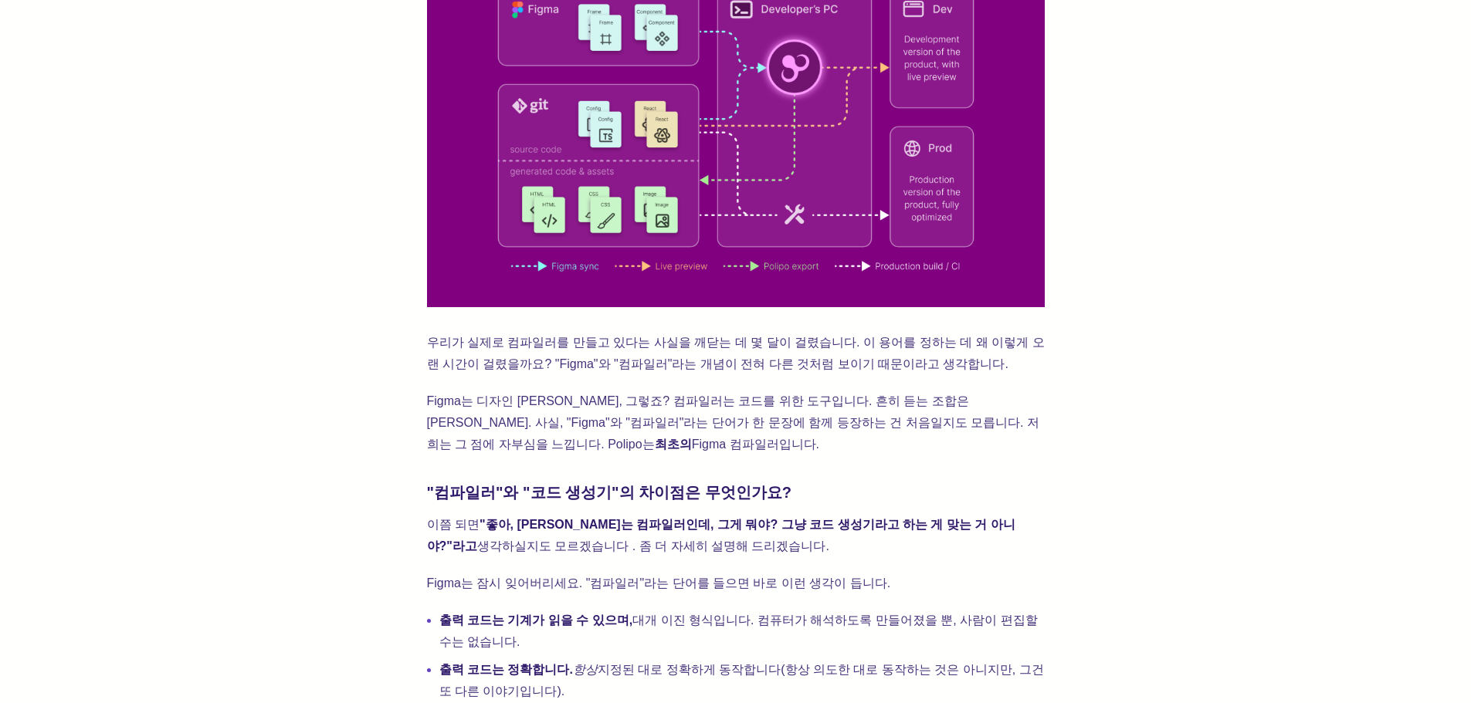
drag, startPoint x: 390, startPoint y: 307, endPoint x: 1112, endPoint y: 402, distance: 728.2
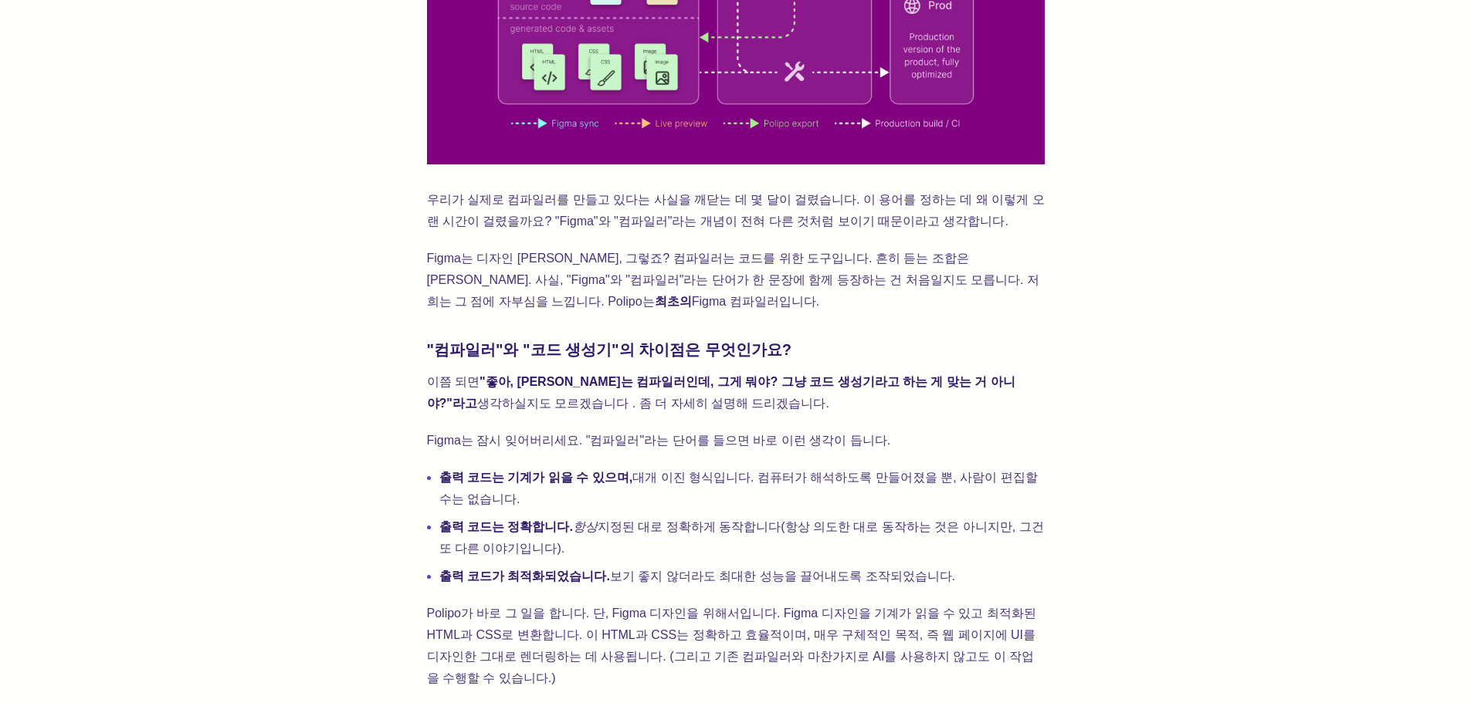
scroll to position [1235, 0]
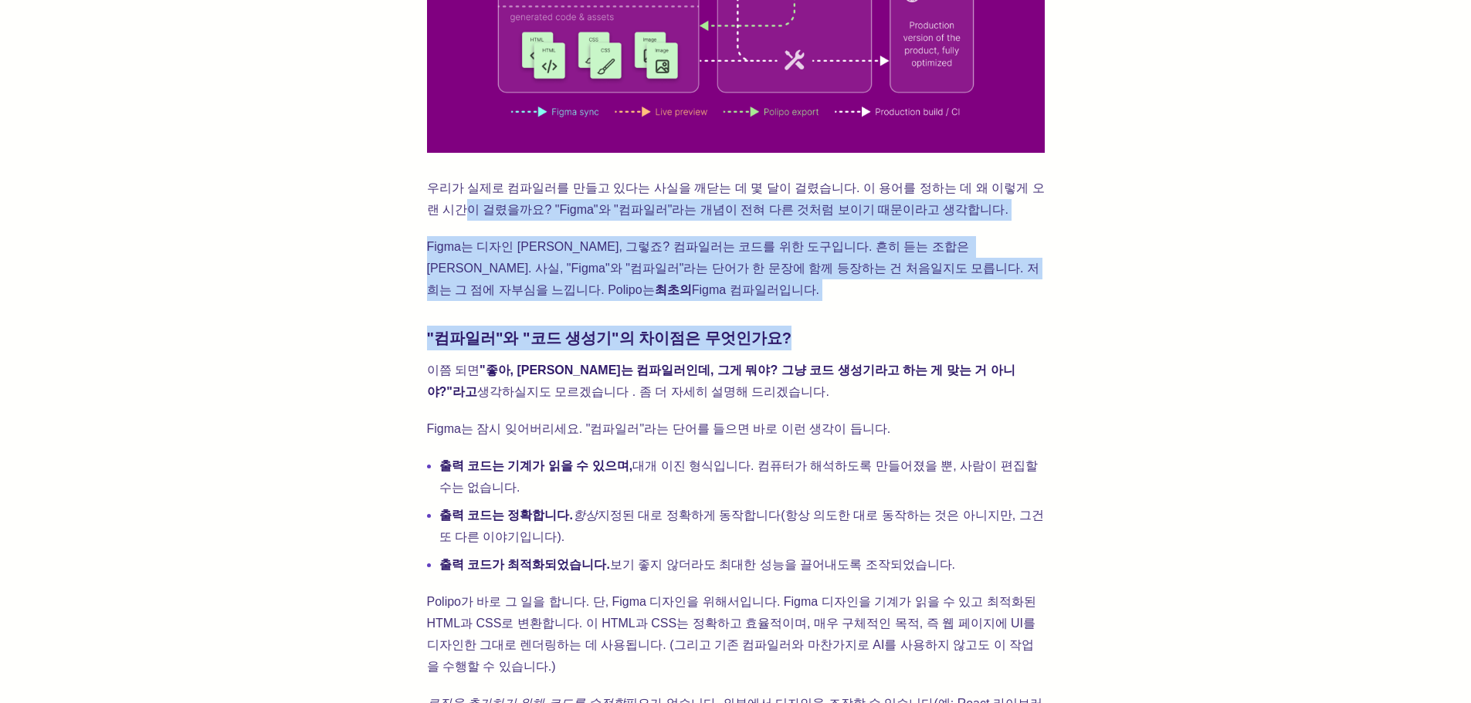
drag, startPoint x: 404, startPoint y: 198, endPoint x: 843, endPoint y: 283, distance: 447.7
click at [845, 279] on p "Figma는 디자인 도구죠, 그렇죠? 컴파일러는 코드를 위한 도구입니다. 흔히 듣는 조합은 아니죠. 사실, "Figma"와 "컴파일러"라는 단…" at bounding box center [736, 268] width 618 height 65
drag, startPoint x: 846, startPoint y: 276, endPoint x: 388, endPoint y: 174, distance: 469.1
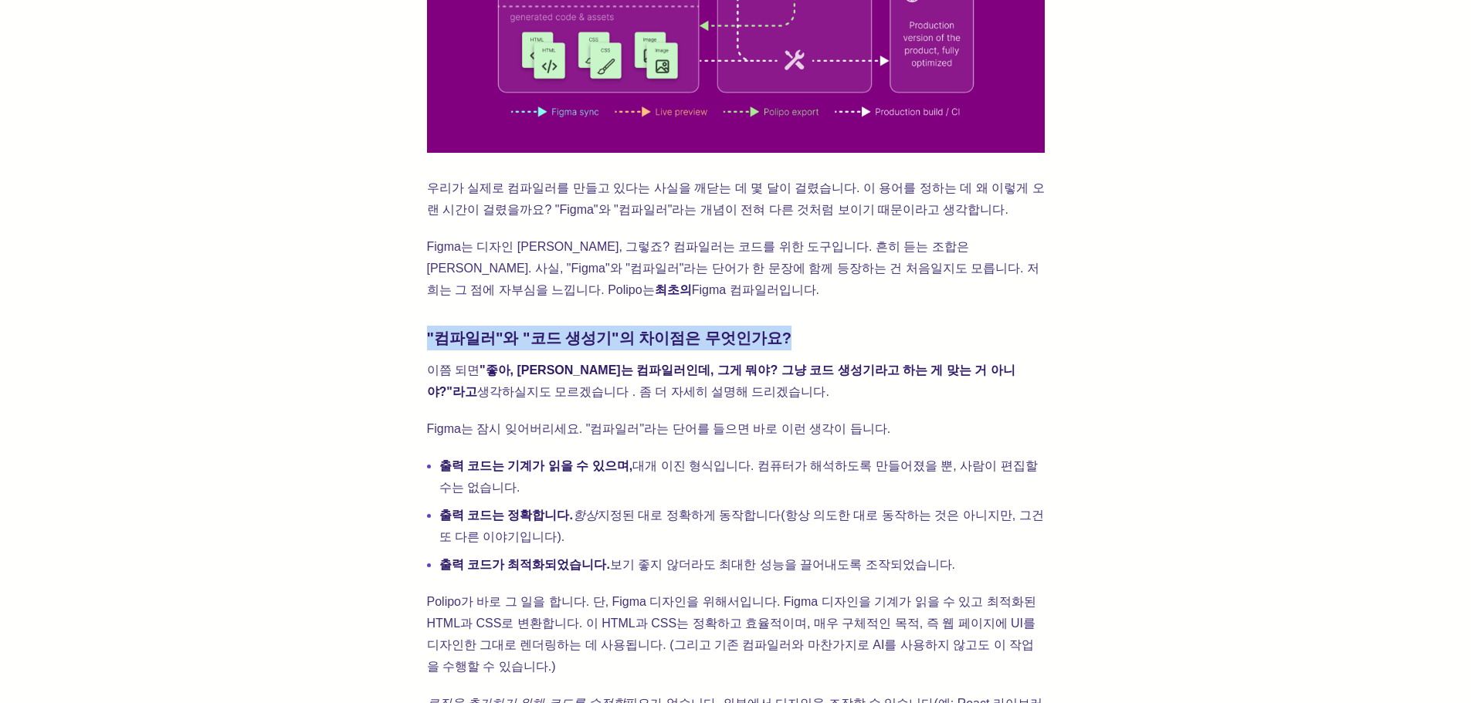
drag, startPoint x: 426, startPoint y: 326, endPoint x: 923, endPoint y: 320, distance: 496.6
drag, startPoint x: 423, startPoint y: 361, endPoint x: 830, endPoint y: 375, distance: 407.2
click at [740, 362] on p "이쯤 되면 "좋아, Polipo는 컴파일러인데, 그게 뭐야? 그냥 코드 생성기라고 하는 게 맞는 거 아니야?"라고 생각하실지도 모르겠습니다 .…" at bounding box center [736, 381] width 618 height 43
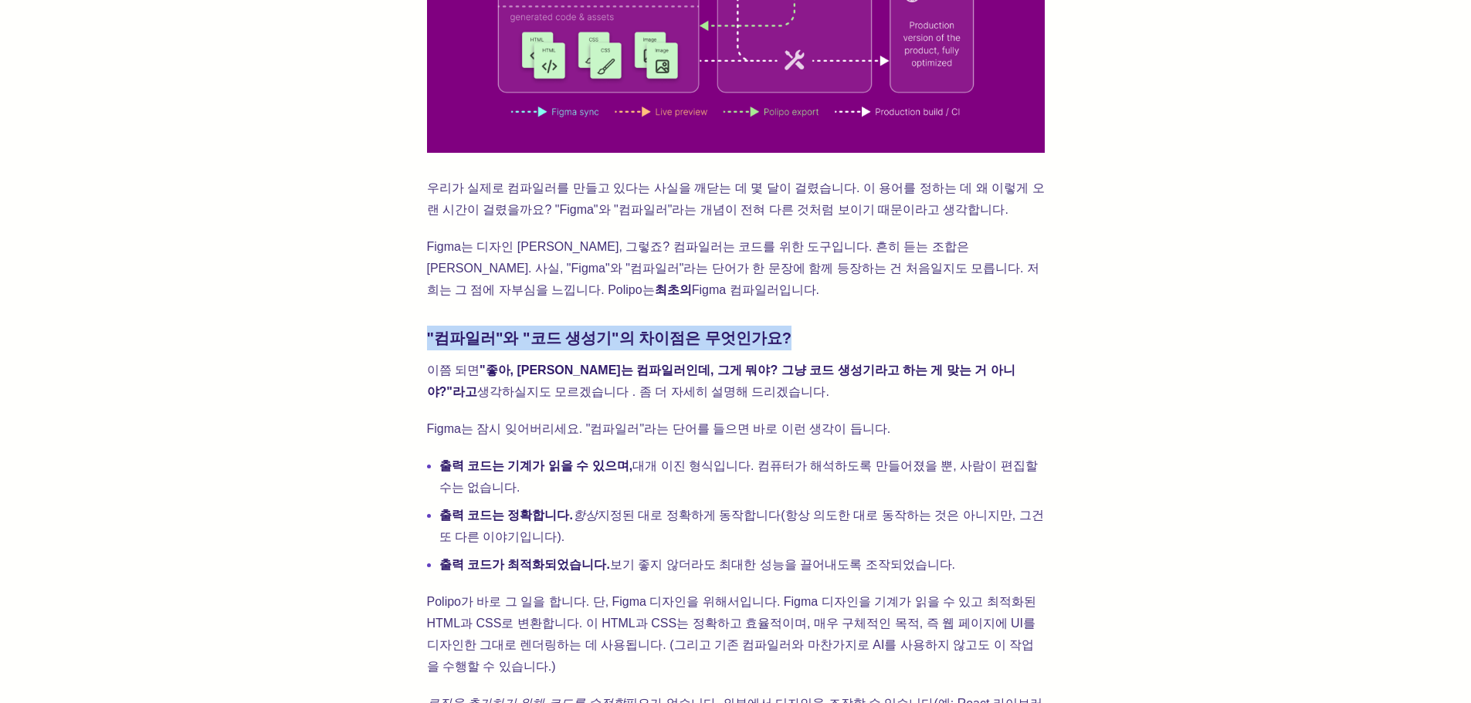
click at [731, 362] on p "이쯤 되면 "좋아, Polipo는 컴파일러인데, 그게 뭐야? 그냥 코드 생성기라고 하는 게 맞는 거 아니야?"라고 생각하실지도 모르겠습니다 .…" at bounding box center [736, 381] width 618 height 43
click at [1040, 364] on p "이쯤 되면 "좋아, Polipo는 컴파일러인데, 그게 뭐야? 그냥 코드 생성기라고 하는 게 맞는 거 아니야?"라고 생각하실지도 모르겠습니다 .…" at bounding box center [736, 381] width 618 height 43
drag, startPoint x: 791, startPoint y: 368, endPoint x: 320, endPoint y: 328, distance: 472.7
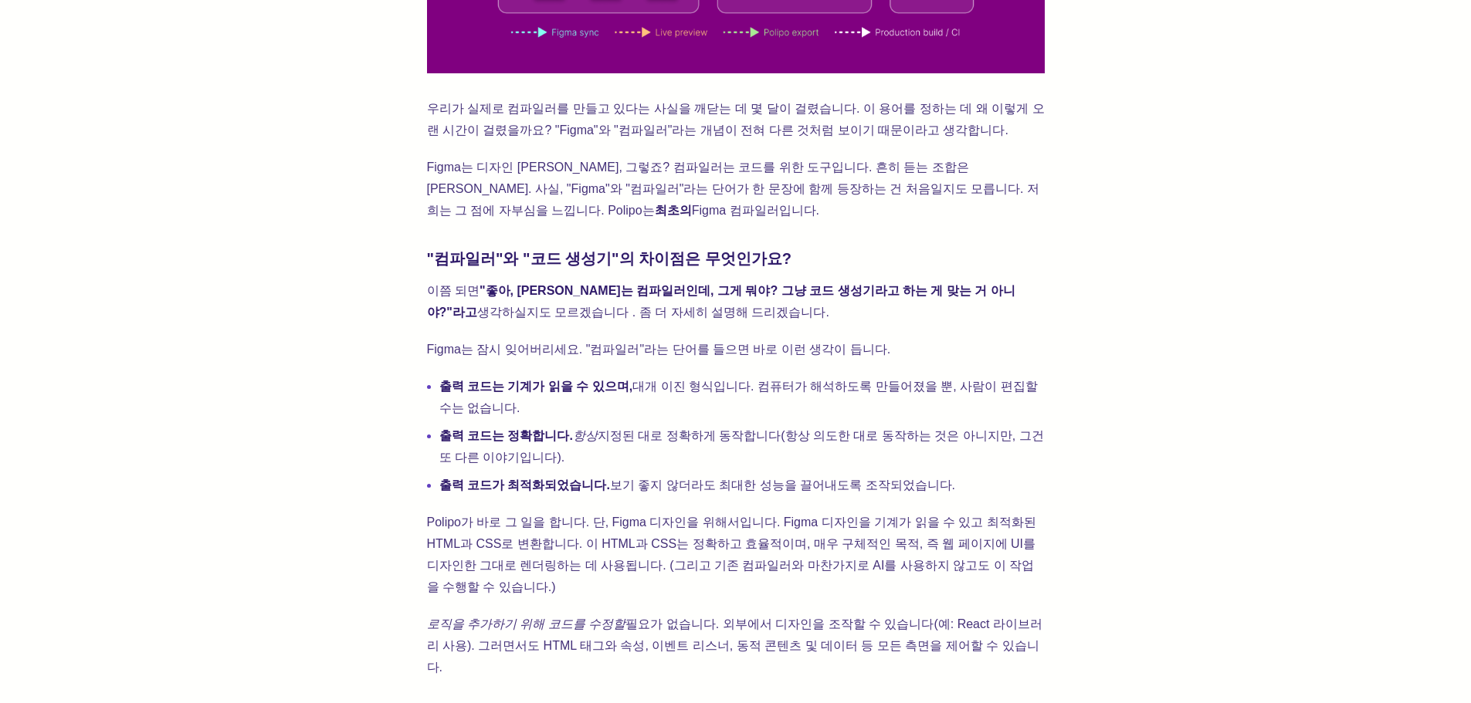
scroll to position [1390, 0]
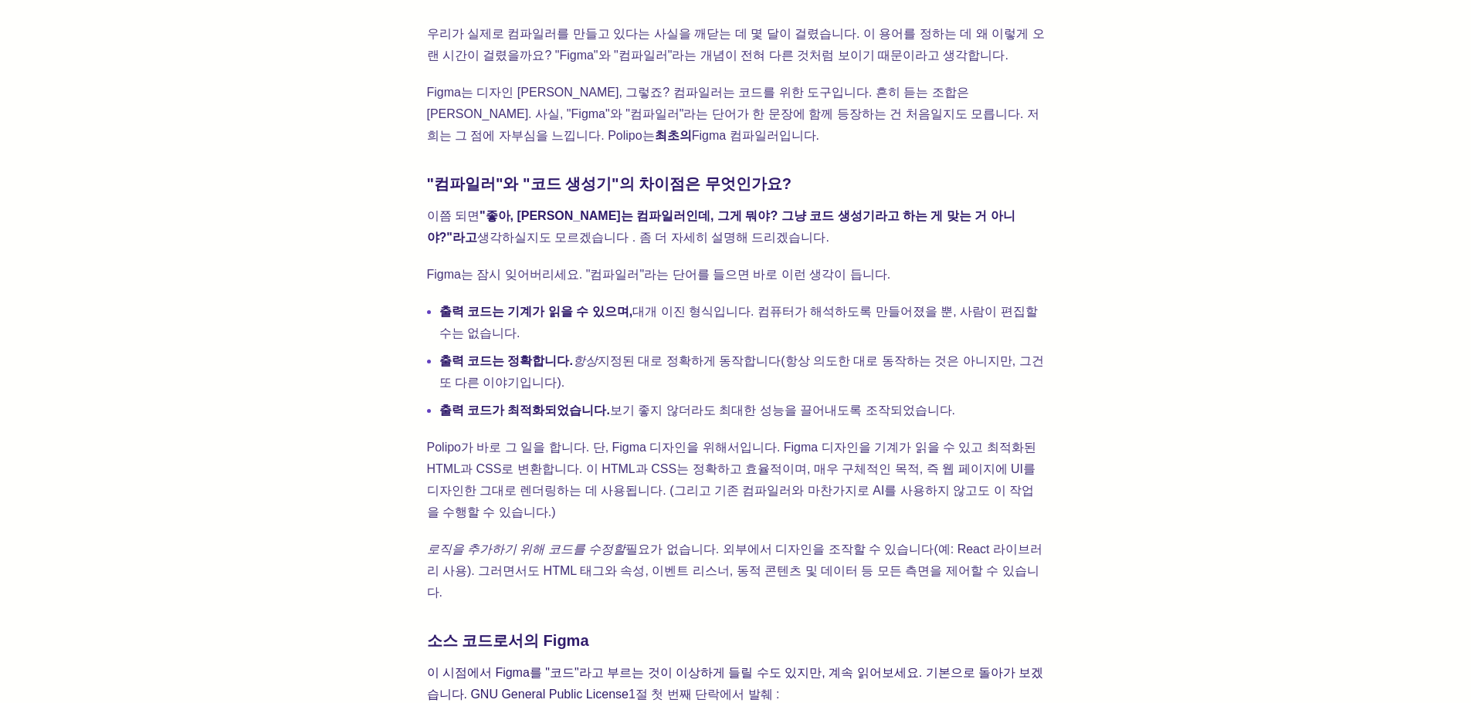
click at [320, 404] on div "Polipo의 기능을 설명할 때 사람들은 종종 "Polipo는 코드 생성기입니다."라는 말을 덧붙입니다. 기술적으로는 사실입니다. Polipo…" at bounding box center [735, 696] width 1347 height 3017
click at [323, 320] on div "Polipo의 기능을 설명할 때 사람들은 종종 "Polipo는 코드 생성기입니다."라는 말을 덧붙입니다. 기술적으로는 사실입니다. Polipo…" at bounding box center [735, 696] width 1347 height 3017
drag, startPoint x: 439, startPoint y: 285, endPoint x: 1049, endPoint y: 378, distance: 617.0
click at [1049, 378] on div "Polipo의 기능을 설명할 때 사람들은 종종 "Polipo는 코드 생성기입니다."라는 말을 덧붙입니다. 기술적으로는 사실입니다. Polipo…" at bounding box center [735, 696] width 1347 height 3017
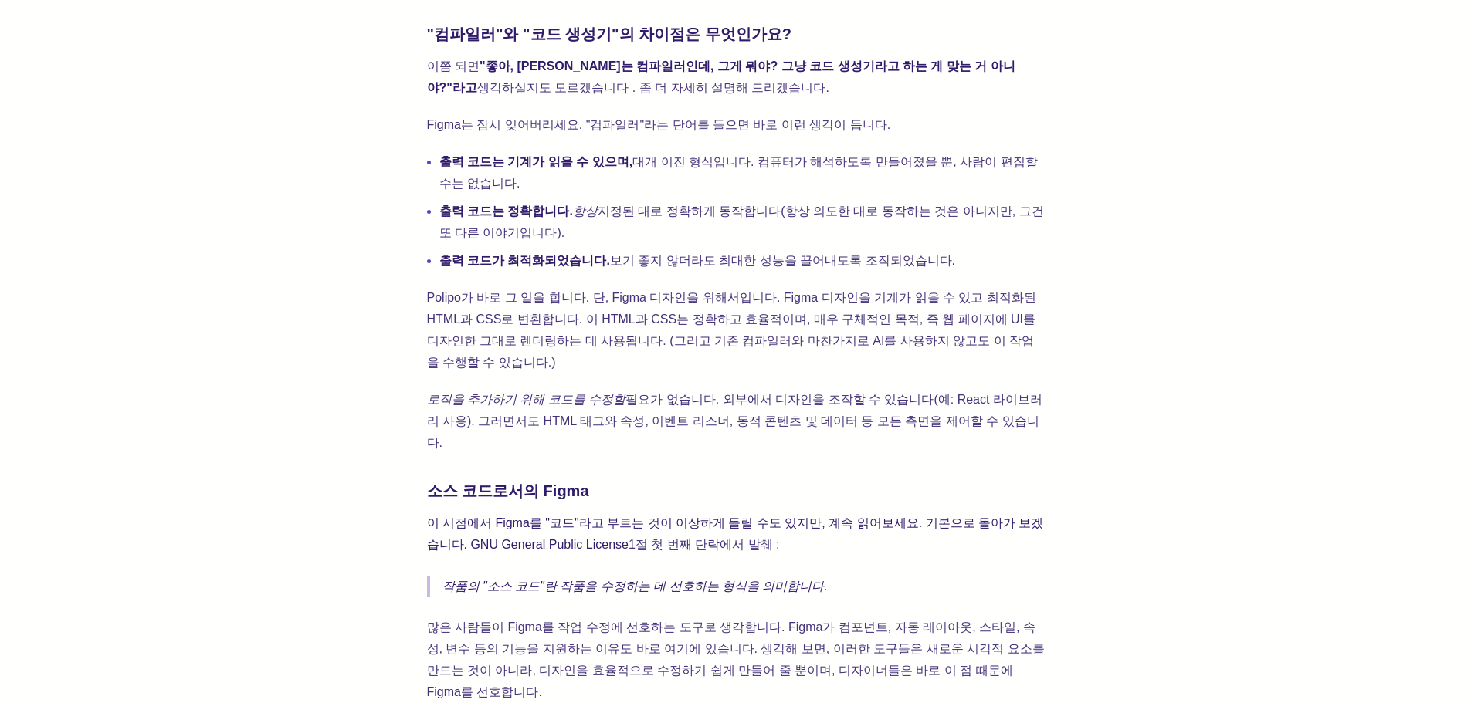
scroll to position [1544, 0]
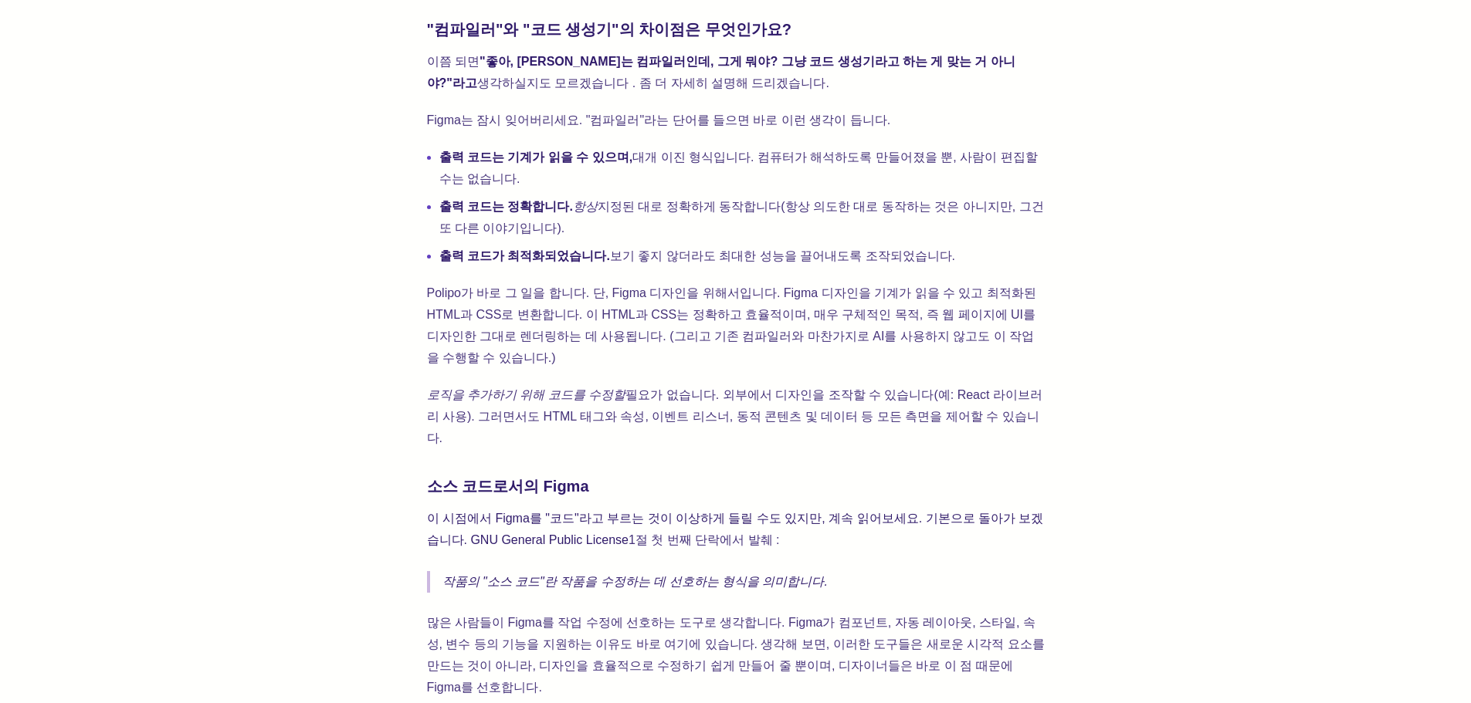
click at [1049, 378] on div "Polipo의 기능을 설명할 때 사람들은 종종 "Polipo는 코드 생성기입니다."라는 말을 덧붙입니다. 기술적으로는 사실입니다. Polipo…" at bounding box center [735, 541] width 1347 height 3017
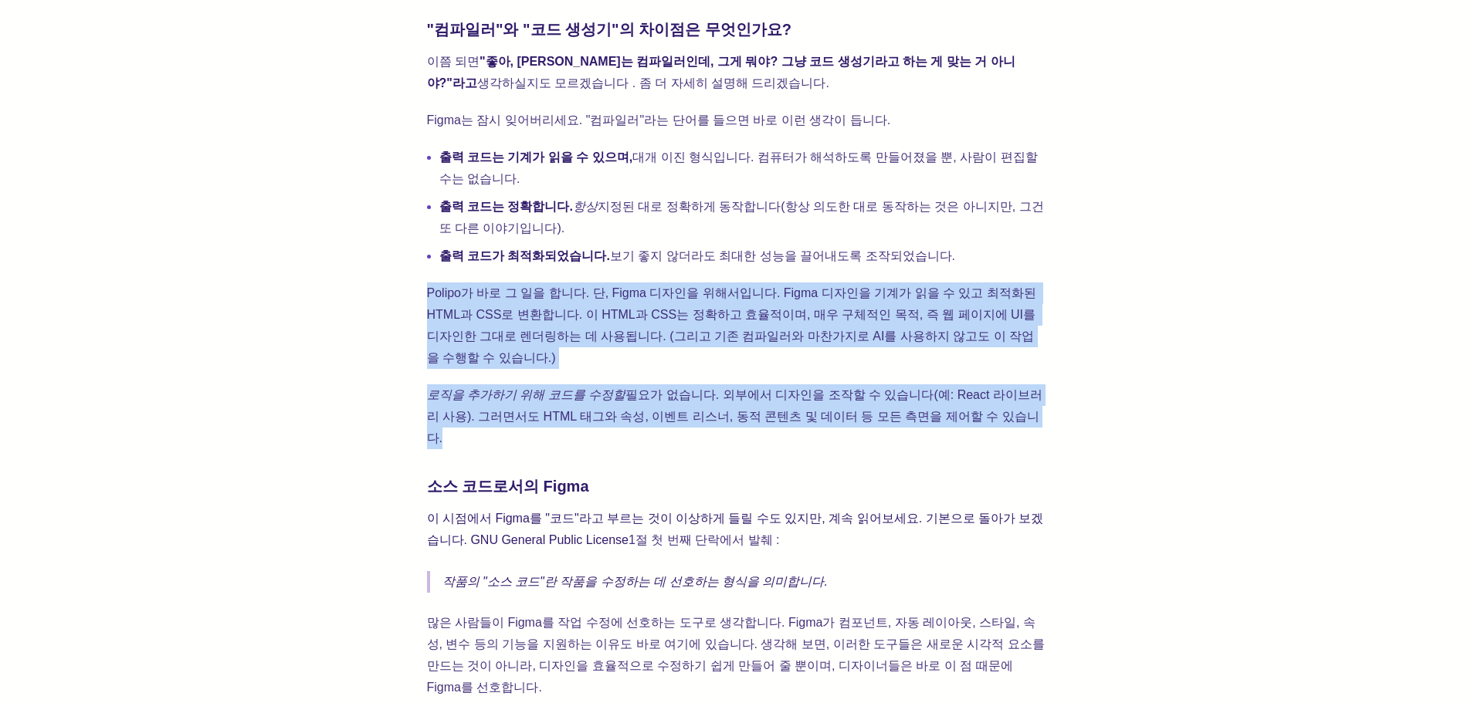
drag, startPoint x: 422, startPoint y: 268, endPoint x: 1072, endPoint y: 366, distance: 657.5
click at [1072, 366] on div "Polipo의 기능을 설명할 때 사람들은 종종 "Polipo는 코드 생성기입니다."라는 말을 덧붙입니다. 기술적으로는 사실입니다. Polipo…" at bounding box center [735, 541] width 1347 height 3017
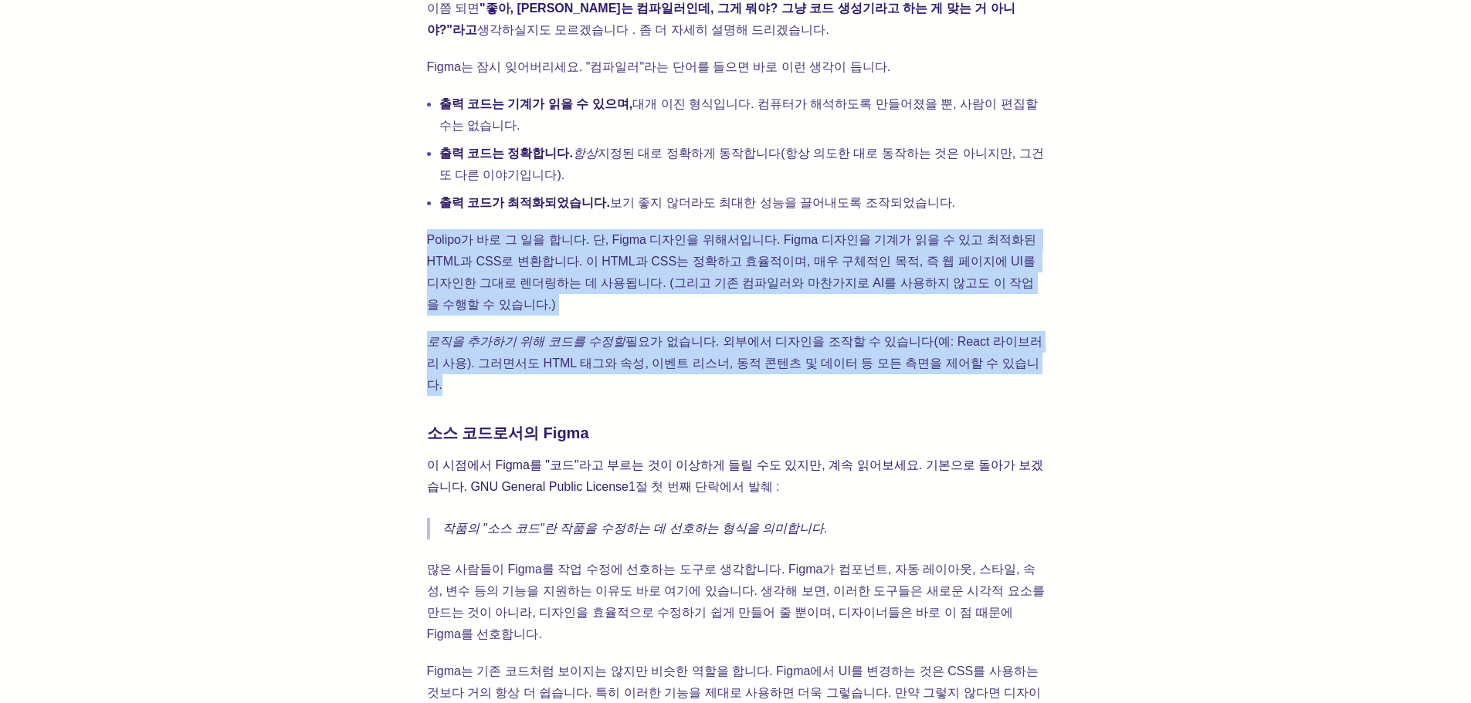
scroll to position [1622, 0]
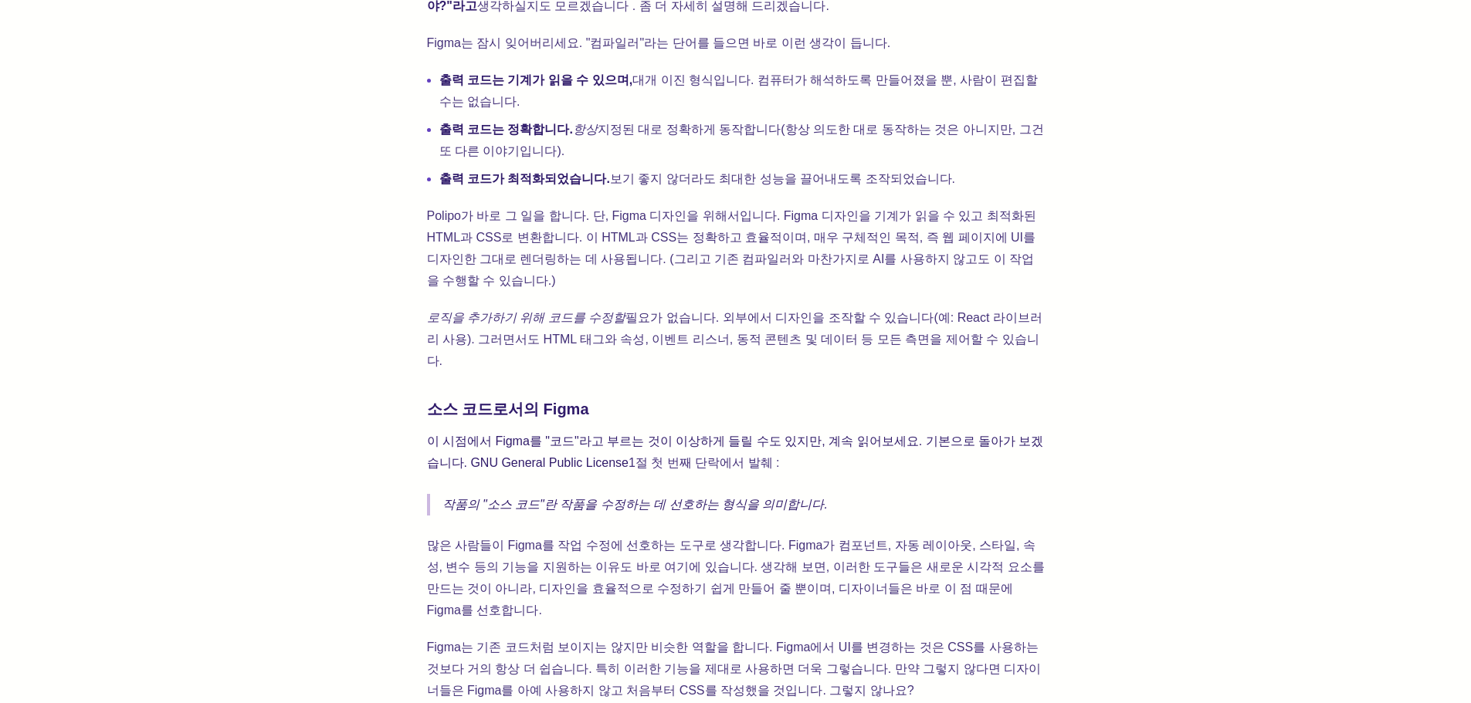
click at [1072, 363] on div "Polipo의 기능을 설명할 때 사람들은 종종 "Polipo는 코드 생성기입니다."라는 말을 덧붙입니다. 기술적으로는 사실입니다. Polipo…" at bounding box center [735, 464] width 1347 height 3017
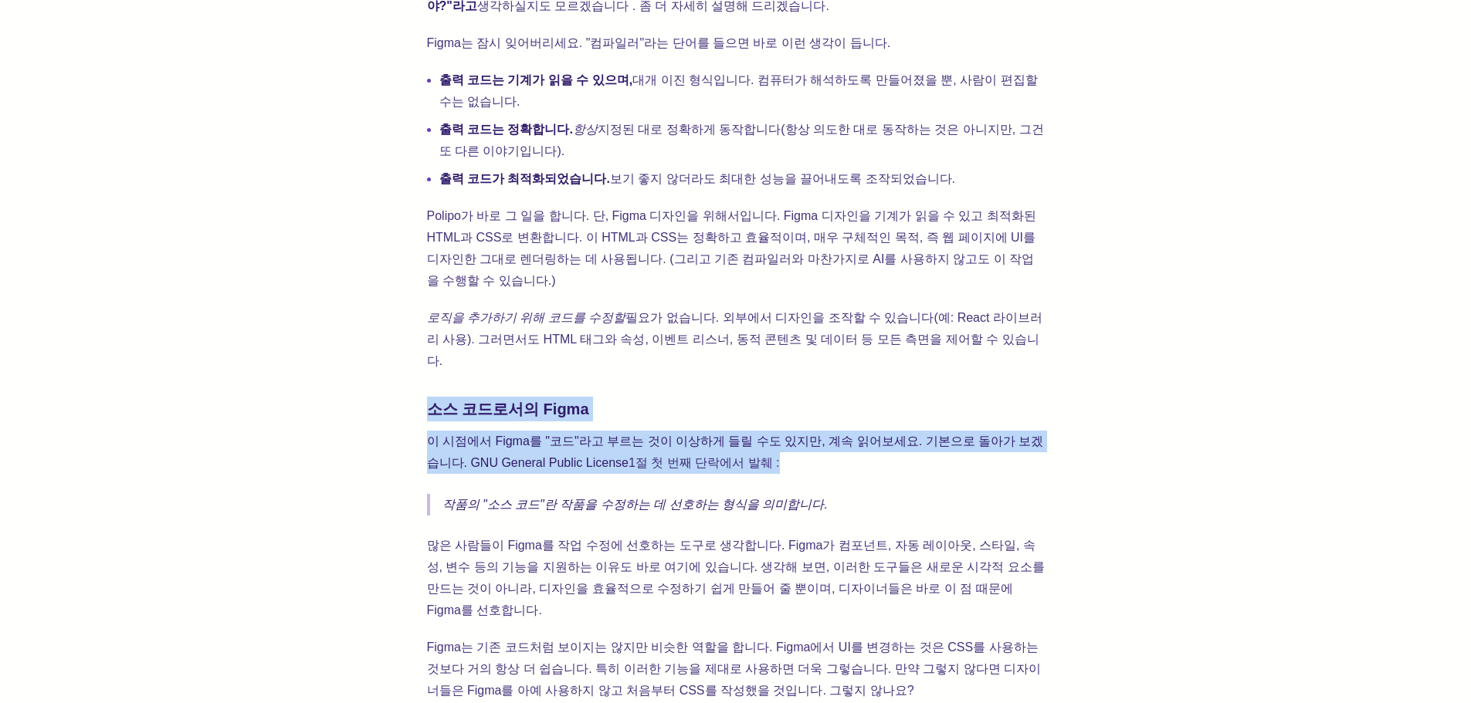
drag, startPoint x: 426, startPoint y: 347, endPoint x: 991, endPoint y: 388, distance: 566.7
click at [991, 388] on div "Polipo의 기능을 설명할 때 사람들은 종종 "Polipo는 코드 생성기입니다."라는 말을 덧붙입니다. 기술적으로는 사실입니다. Polipo…" at bounding box center [736, 418] width 618 height 2832
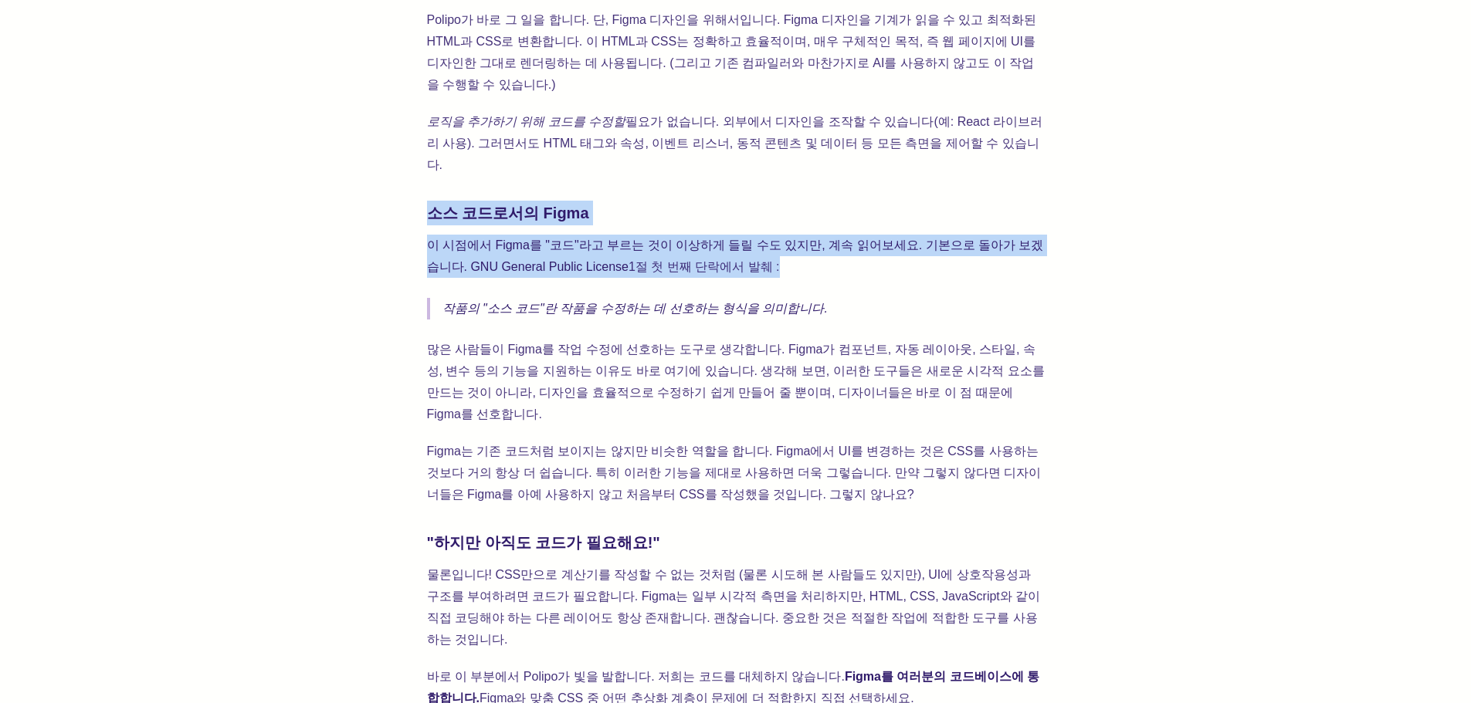
scroll to position [1853, 0]
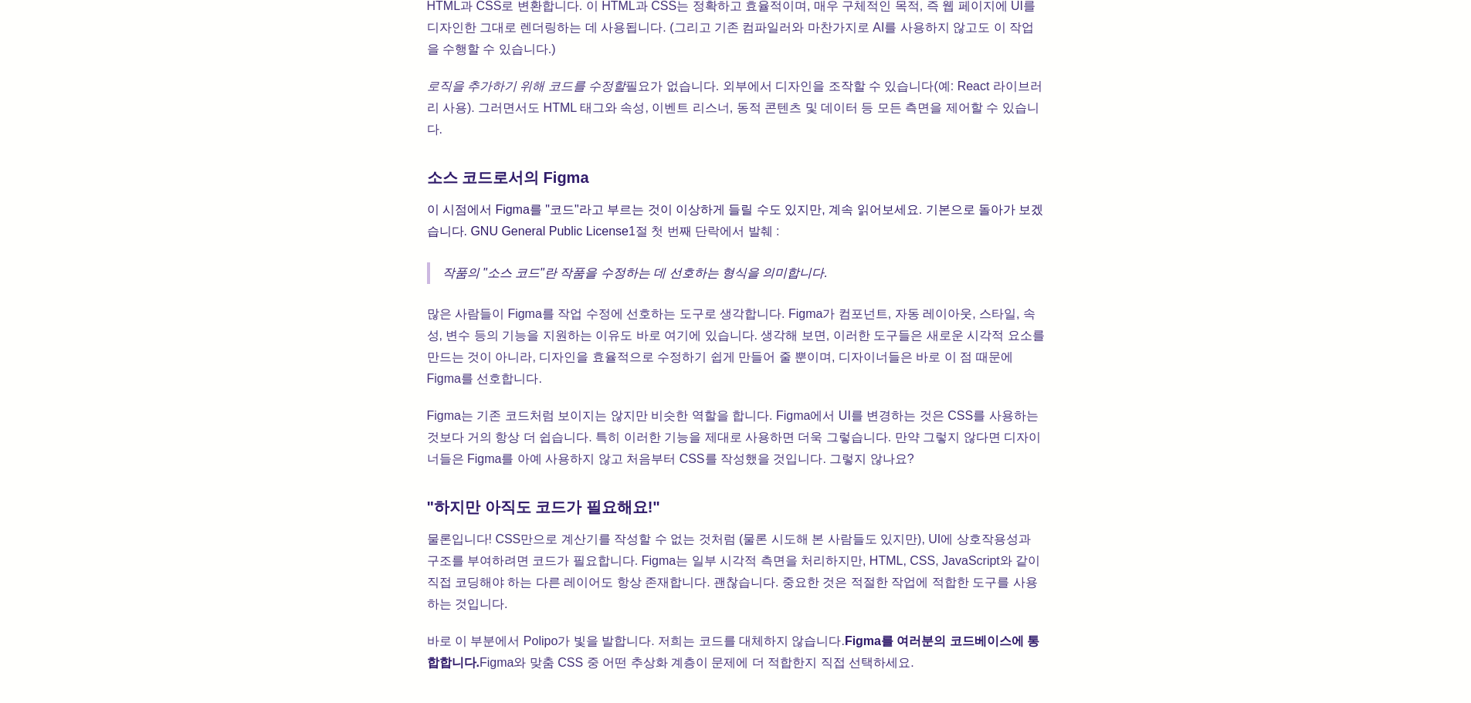
click at [460, 307] on font "많은 사람들이 Figma를 작업 수정에 선호하는 도구로 생각합니다. Figma가 컴포넌트, 자동 레이아웃, 스타일, 속성, 변수 등의 기능을 …" at bounding box center [737, 346] width 621 height 78
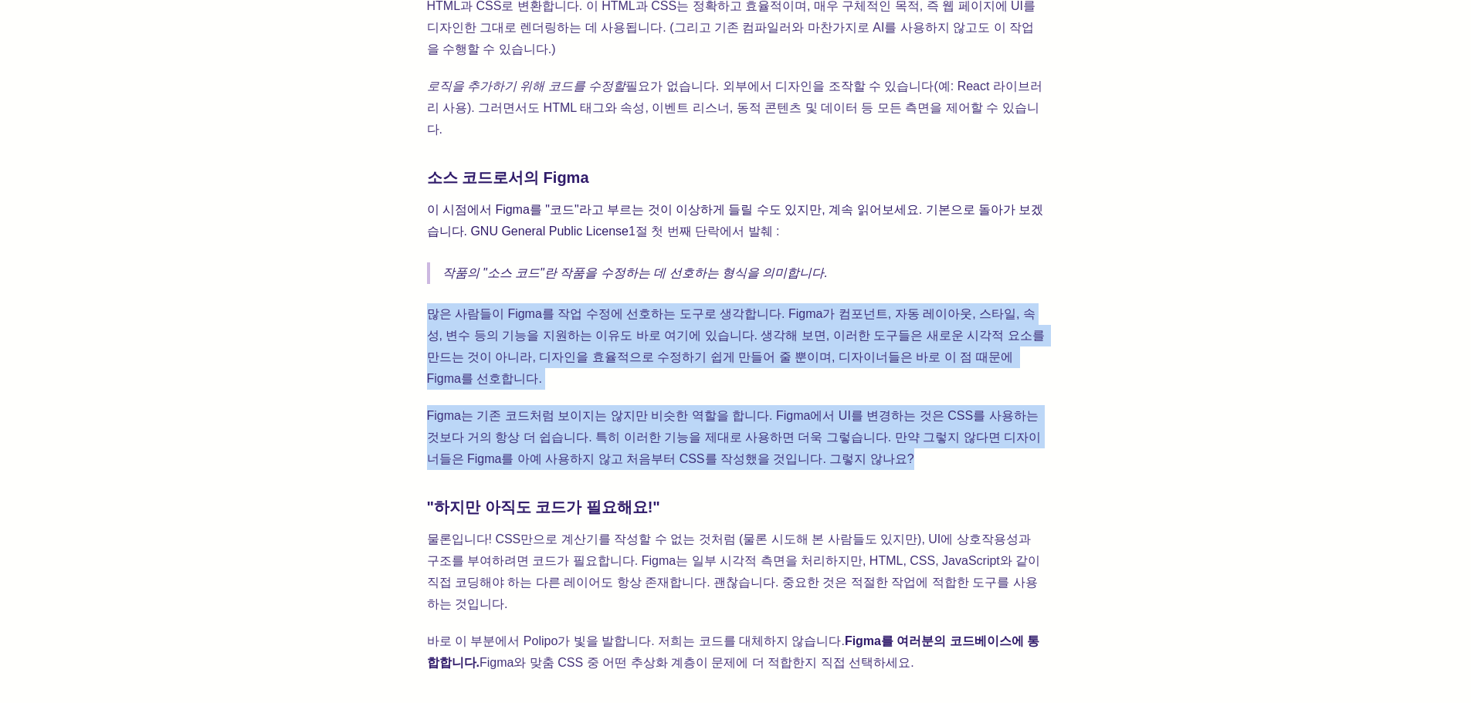
drag, startPoint x: 429, startPoint y: 249, endPoint x: 1002, endPoint y: 382, distance: 588.3
click at [1002, 382] on div "Polipo의 기능을 설명할 때 사람들은 종종 "Polipo는 코드 생성기입니다."라는 말을 덧붙입니다. 기술적으로는 사실입니다. Polipo…" at bounding box center [736, 187] width 618 height 2832
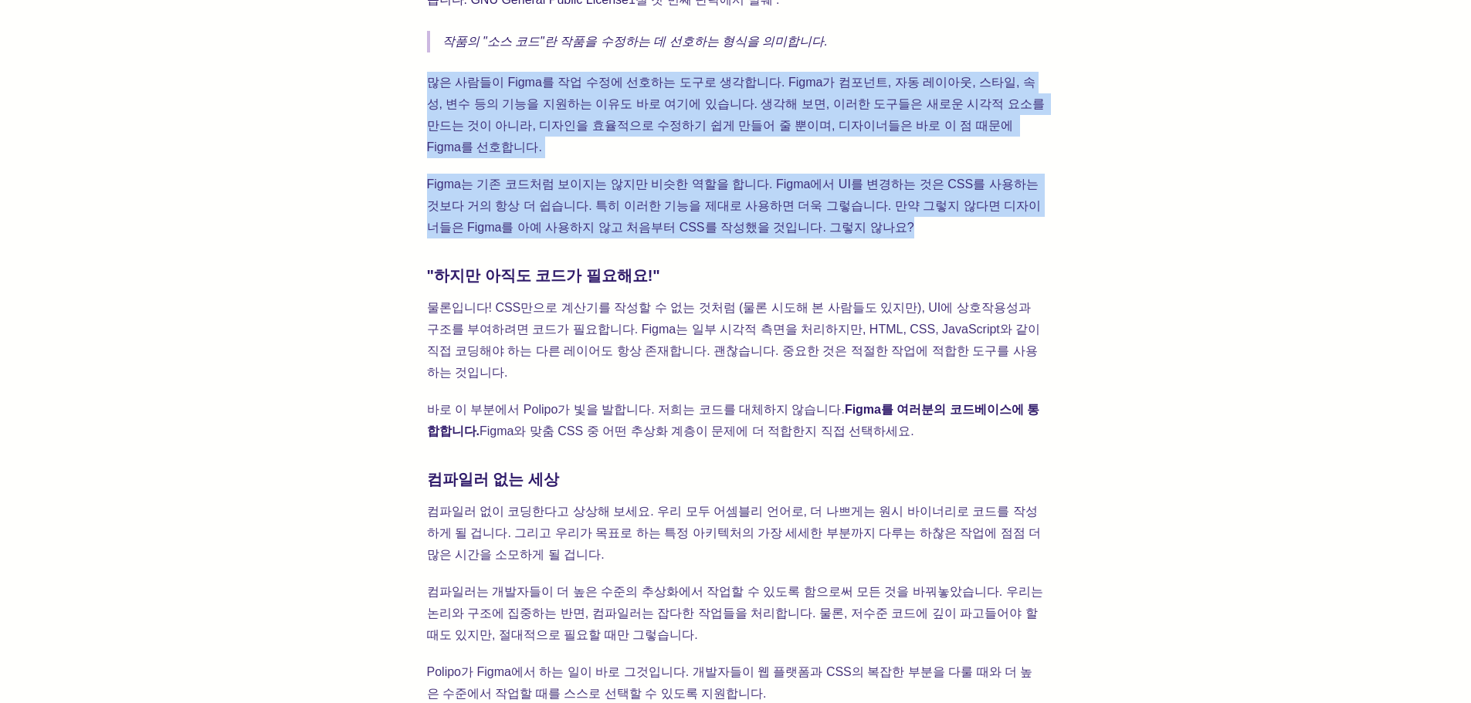
scroll to position [2239, 0]
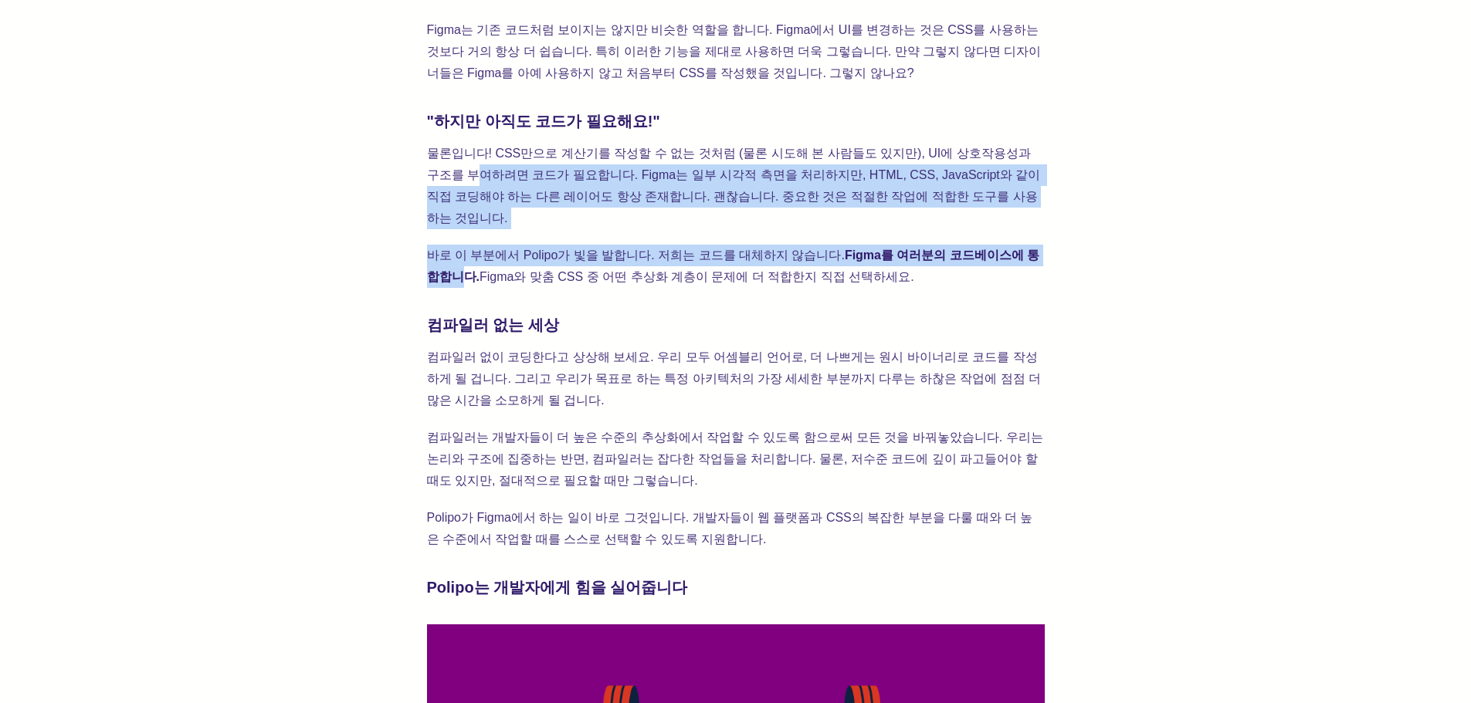
drag, startPoint x: 398, startPoint y: 94, endPoint x: 1192, endPoint y: 157, distance: 797.0
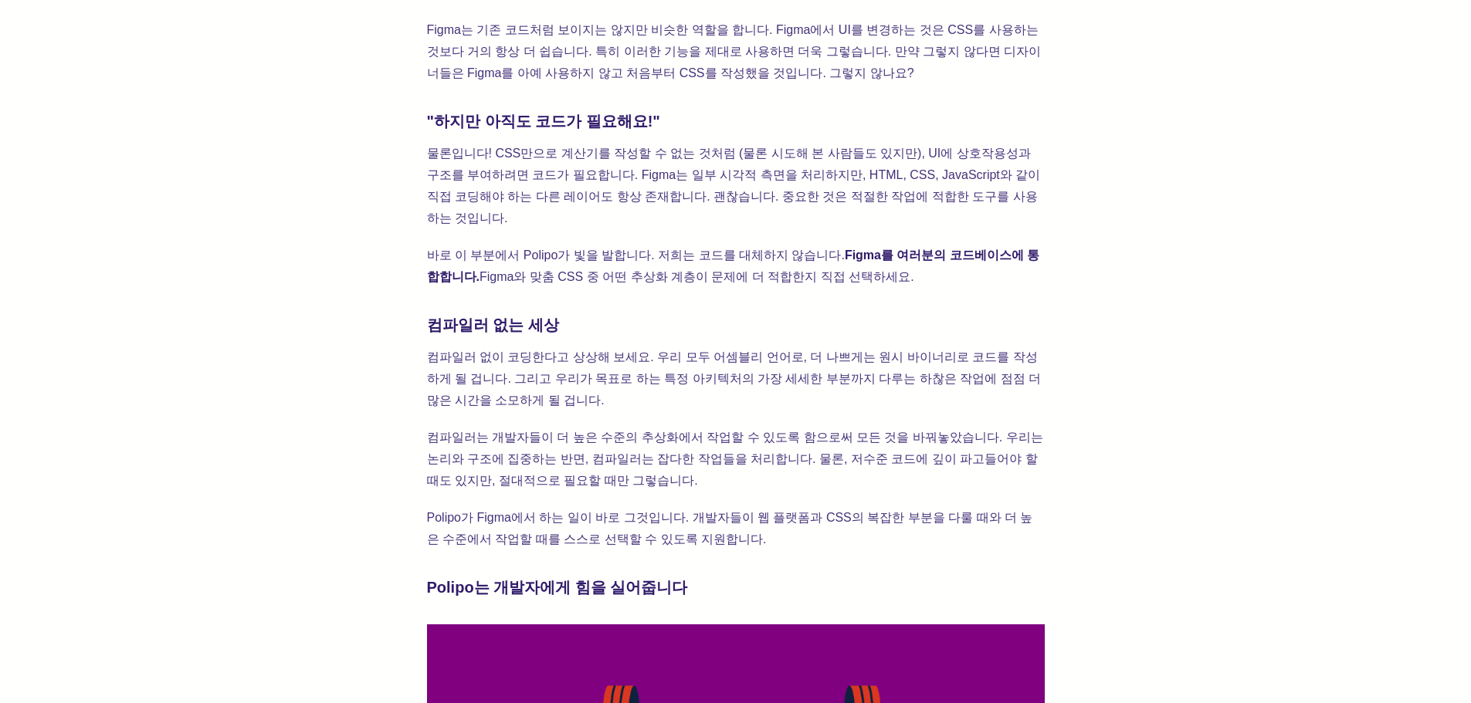
drag, startPoint x: 432, startPoint y: 83, endPoint x: 916, endPoint y: 162, distance: 490.6
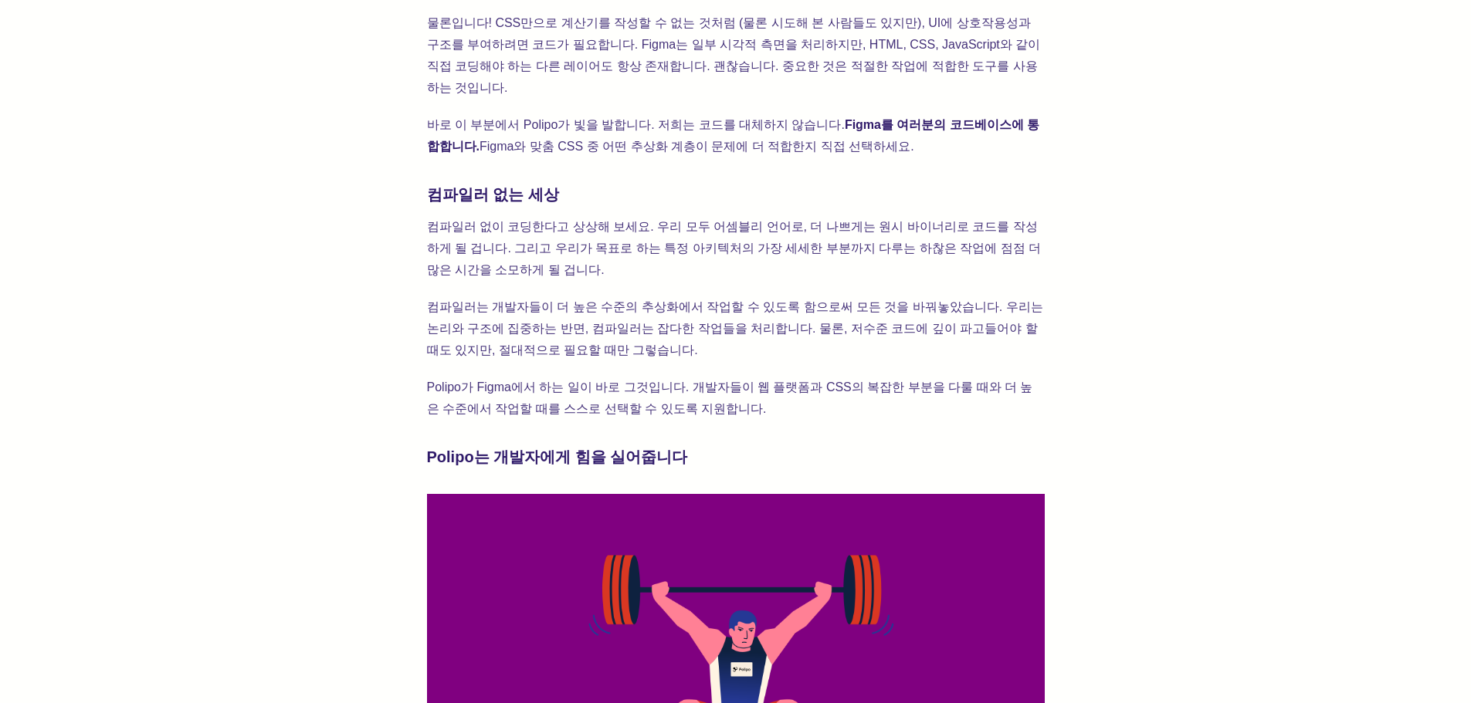
scroll to position [2394, 0]
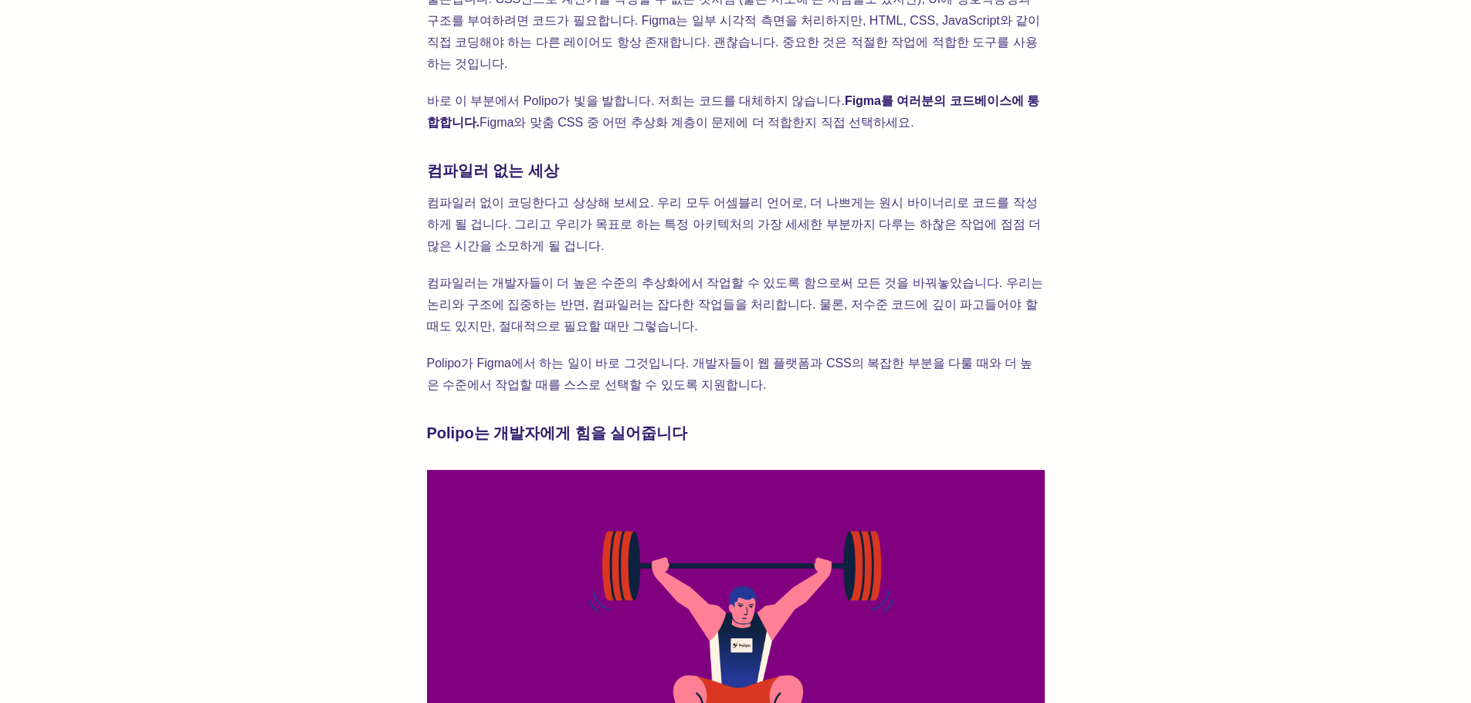
click at [980, 276] on font "컴파일러는 개발자들이 더 높은 수준의 추상화에서 작업할 수 있도록 함으로써 모든 것을 바꿔놓았습니다. 우리는 논리와 구조에 집중하는 반면, 컴…" at bounding box center [737, 304] width 620 height 56
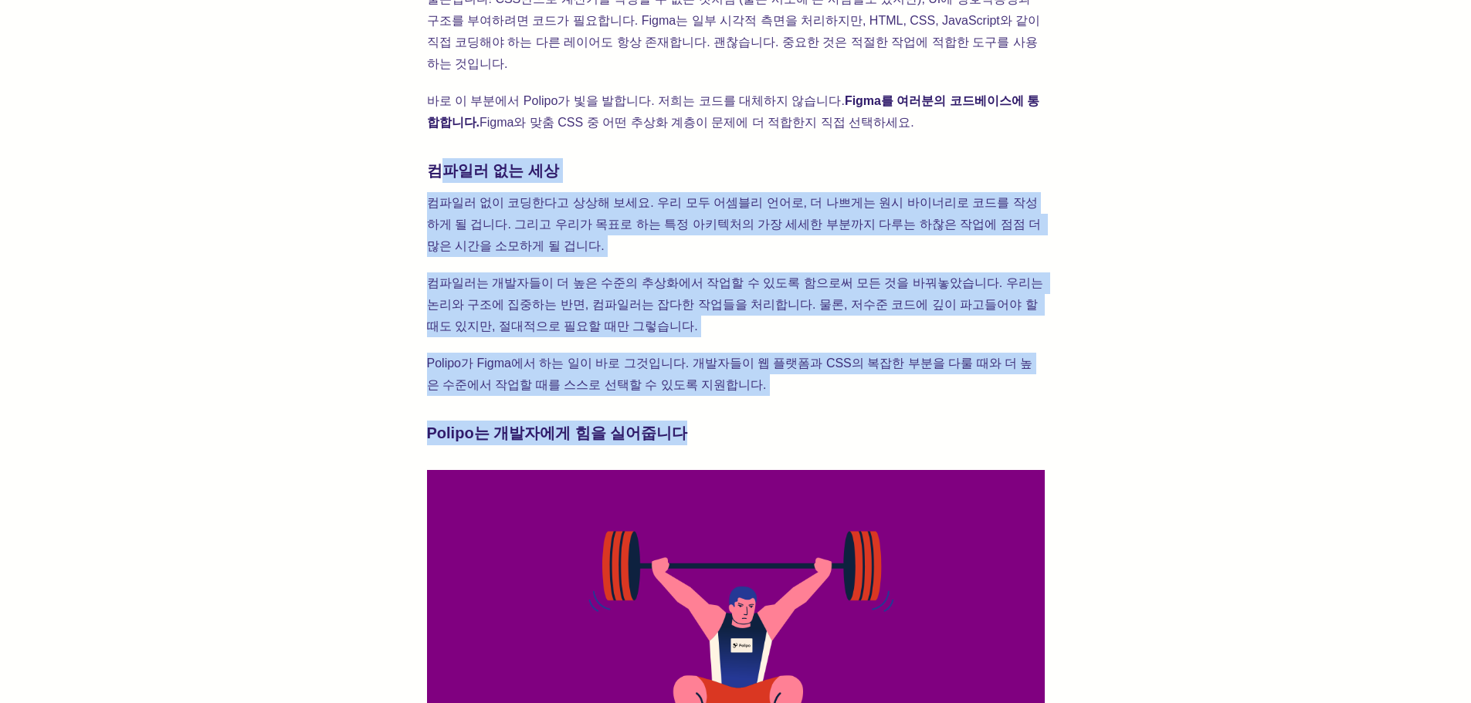
drag, startPoint x: 436, startPoint y: 67, endPoint x: 869, endPoint y: 302, distance: 492.7
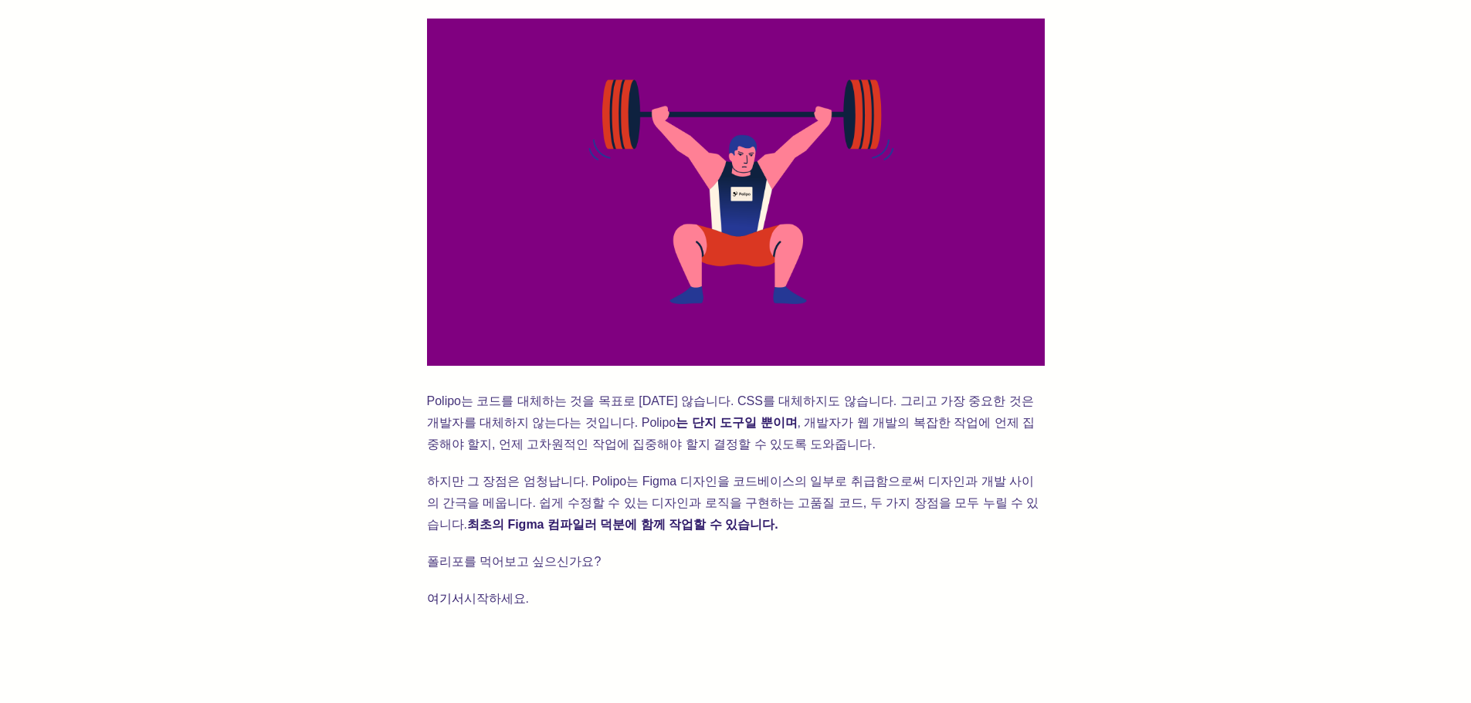
scroll to position [2857, 0]
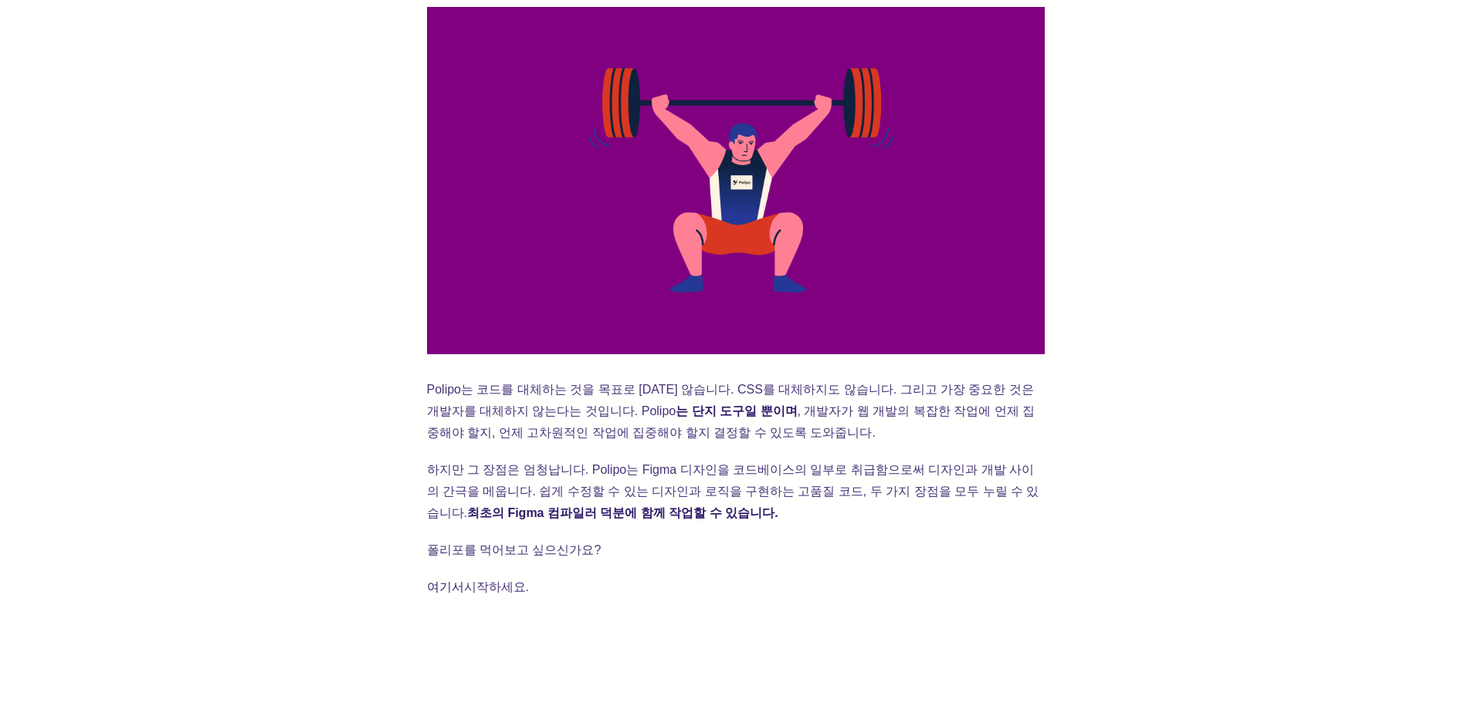
drag, startPoint x: 407, startPoint y: 281, endPoint x: 900, endPoint y: 317, distance: 493.9
click at [839, 379] on p "Polipo는 코드를 대체하는 것을 목표로 하지 않습니다. CSS를 대체하지도 않습니다. 그리고 가장 중요한 것은 개발자를 대체하지 않는다는 …" at bounding box center [736, 411] width 618 height 65
click at [676, 405] on font "는 단지 도구일 뿐이며" at bounding box center [736, 411] width 121 height 13
click at [856, 379] on p "Polipo는 코드를 대체하는 것을 목표로 하지 않습니다. CSS를 대체하지도 않습니다. 그리고 가장 중요한 것은 개발자를 대체하지 않는다는 …" at bounding box center [736, 411] width 618 height 65
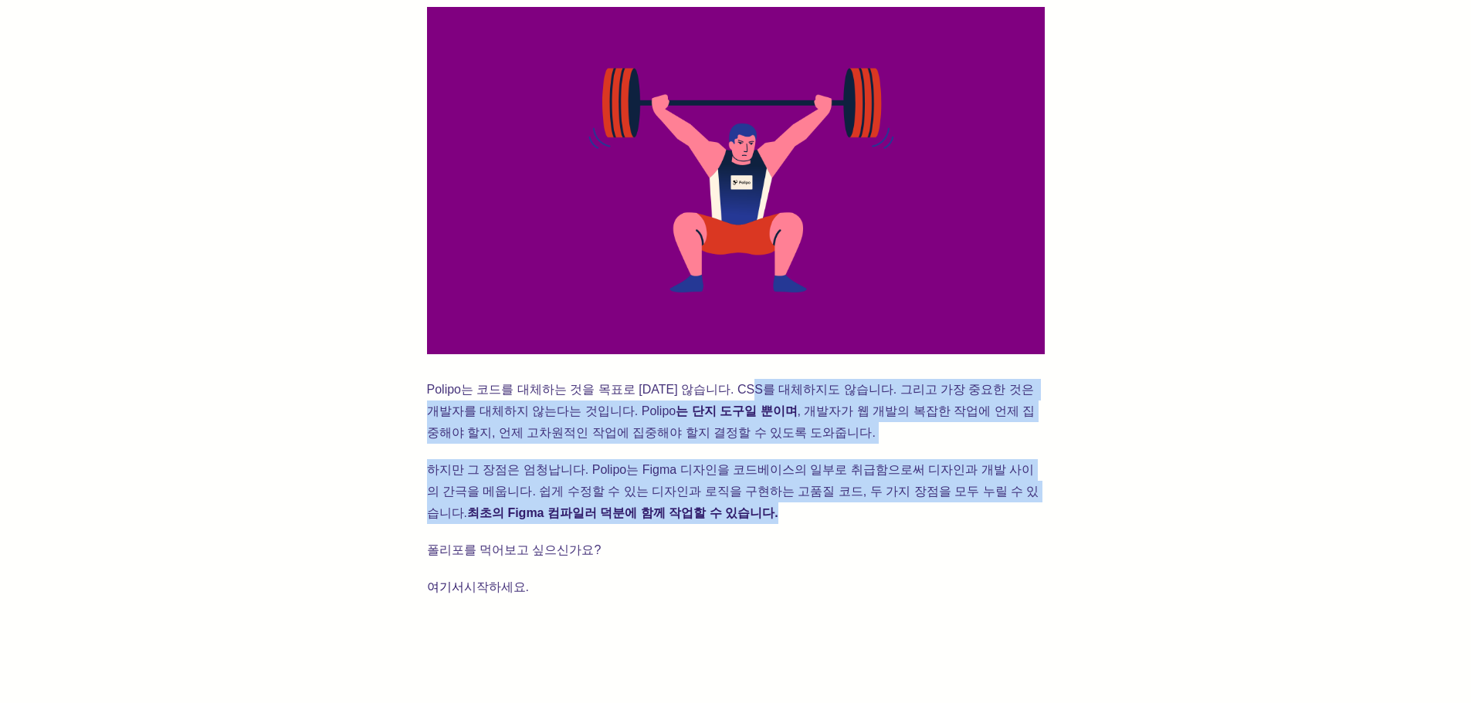
drag, startPoint x: 752, startPoint y: 290, endPoint x: 968, endPoint y: 395, distance: 239.7
click at [850, 459] on p "하지만 그 장점은 엄청납니다. Polipo는 Figma 디자인을 코드베이스의 일부로 취급함으로써 디자인과 개발 사이의 간극을 메웁니다. 쉽게 …" at bounding box center [736, 491] width 618 height 65
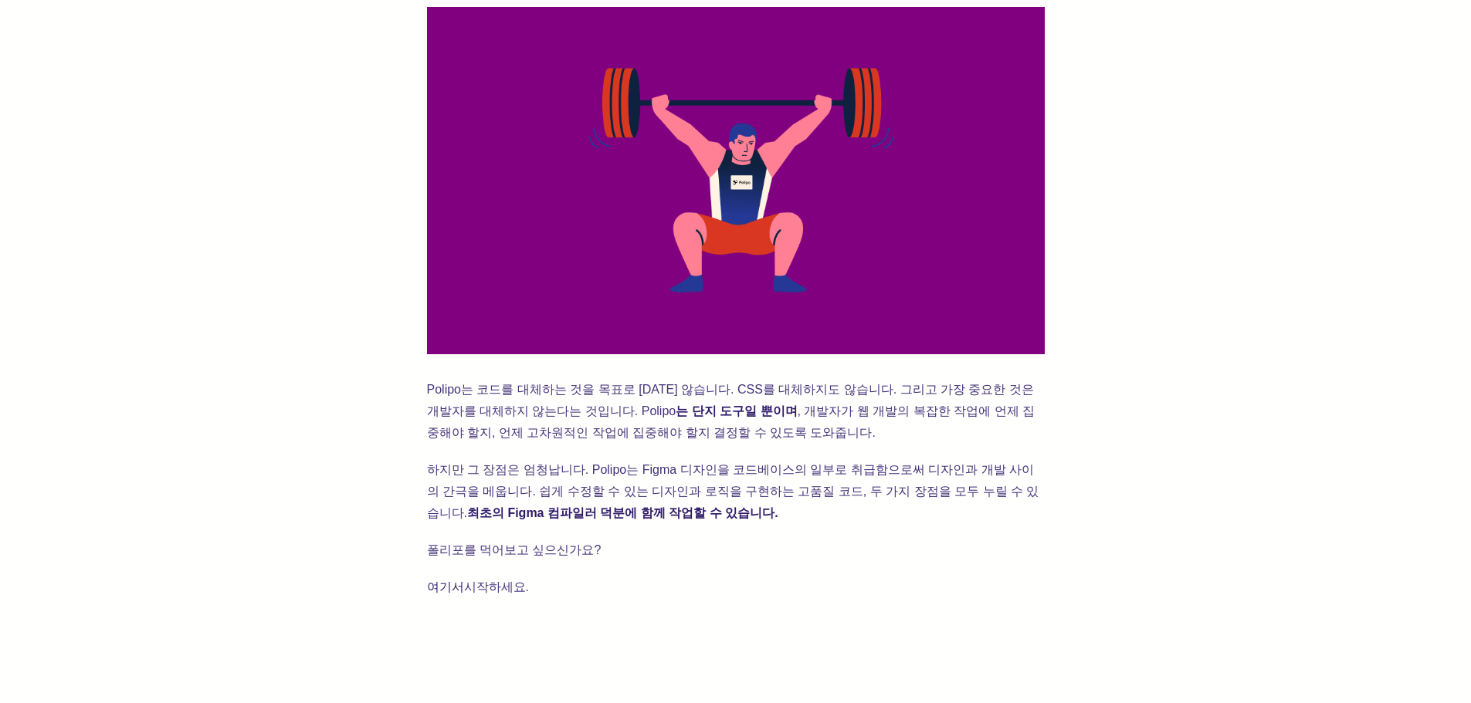
click at [729, 459] on p "하지만 그 장점은 엄청납니다. Polipo는 Figma 디자인을 코드베이스의 일부로 취급함으로써 디자인과 개발 사이의 간극을 메웁니다. 쉽게 …" at bounding box center [736, 491] width 618 height 65
drag, startPoint x: 293, startPoint y: 219, endPoint x: 404, endPoint y: 246, distance: 113.9
drag, startPoint x: 308, startPoint y: 265, endPoint x: 381, endPoint y: 278, distance: 74.5
